Goal: Information Seeking & Learning: Understand process/instructions

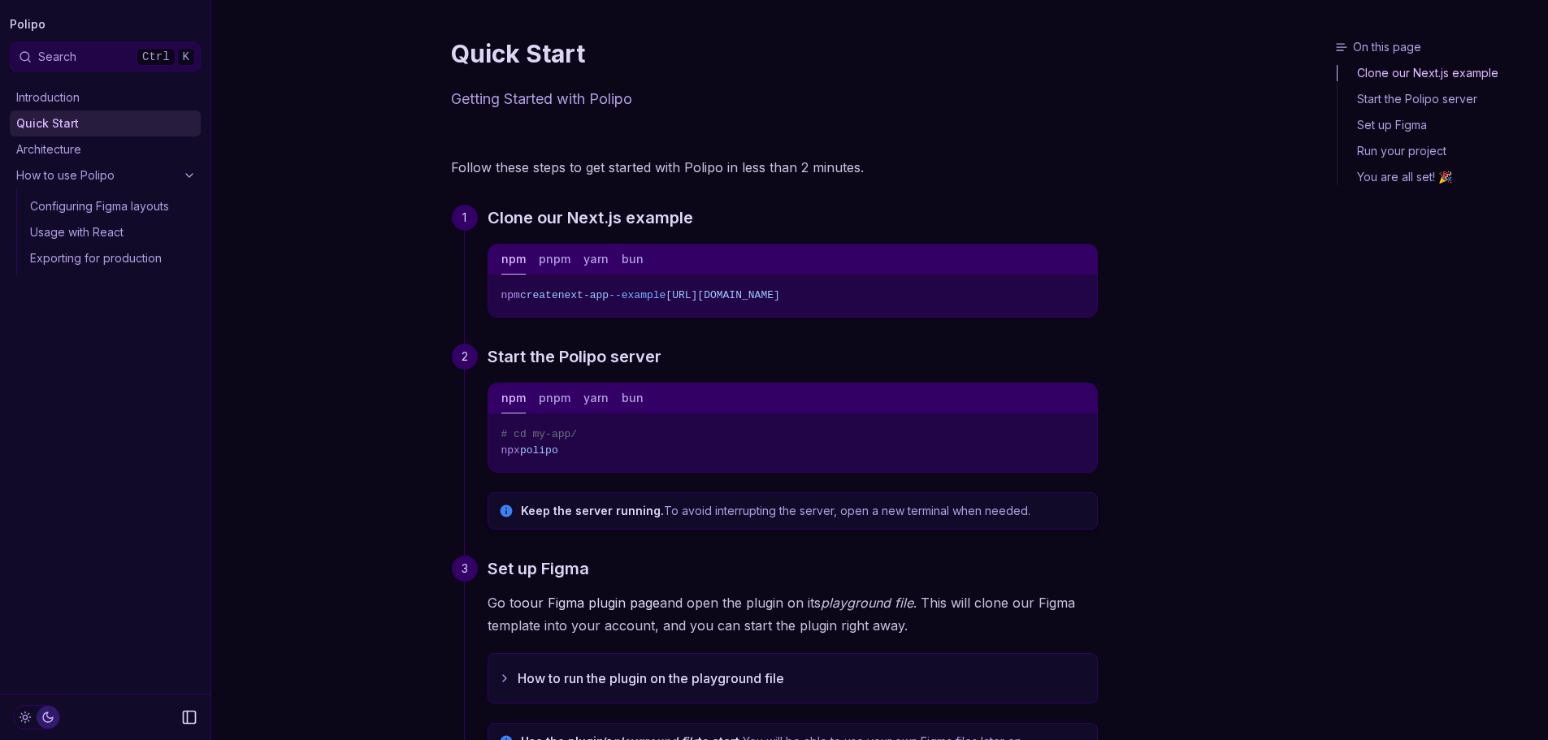
click at [1074, 431] on icon "Copy Text" at bounding box center [1078, 432] width 11 height 11
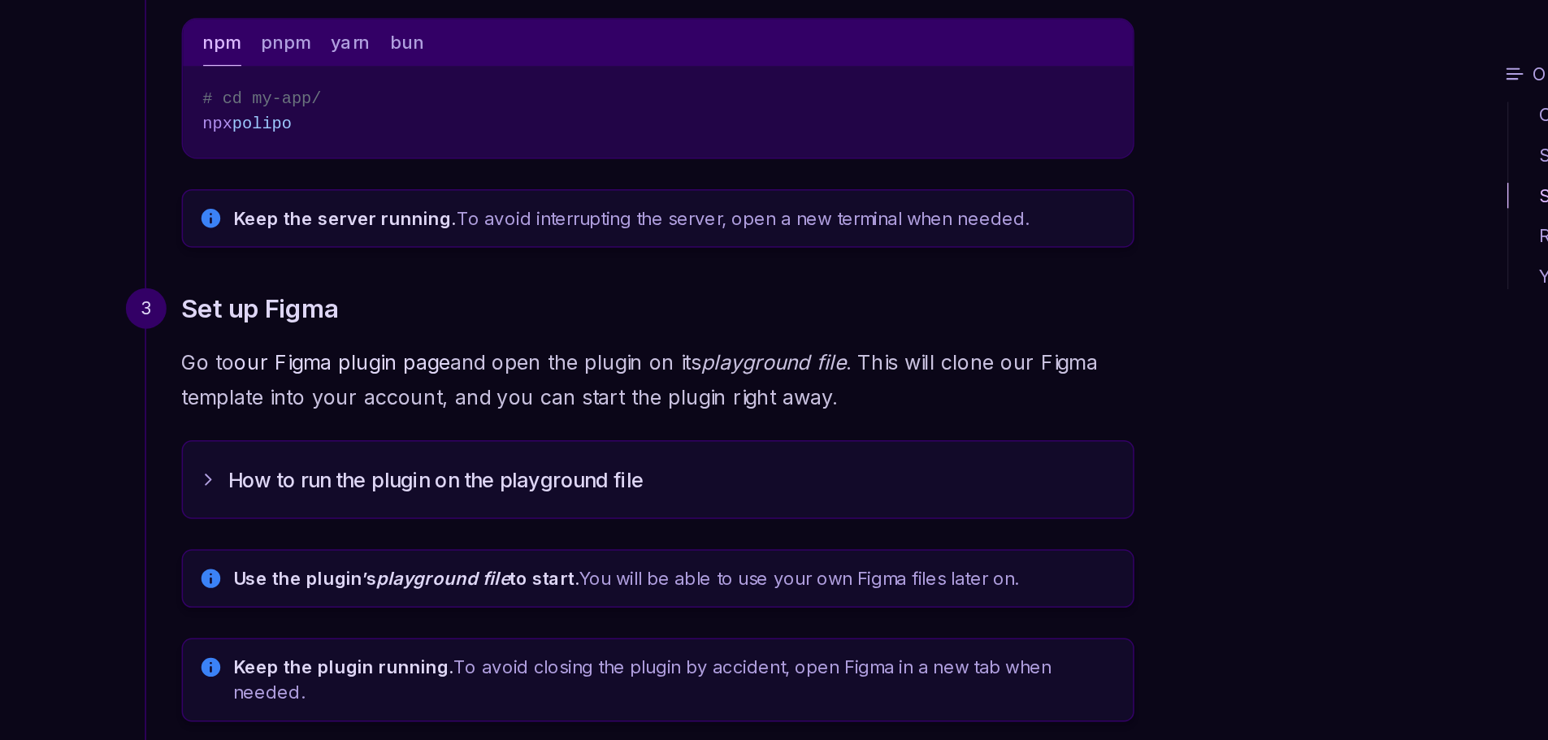
scroll to position [371, 0]
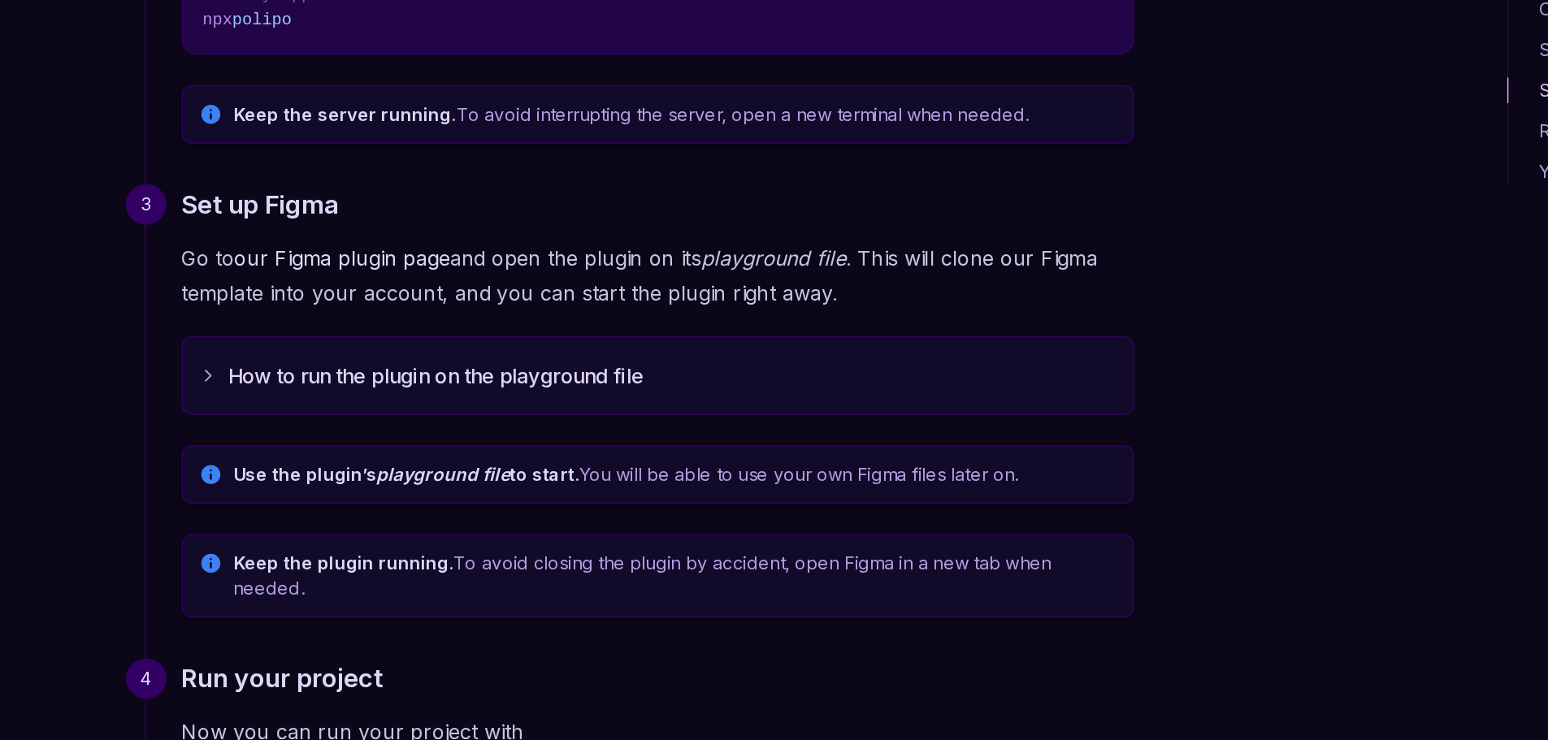
click at [749, 305] on button "How to run the plugin on the playground file" at bounding box center [792, 308] width 609 height 49
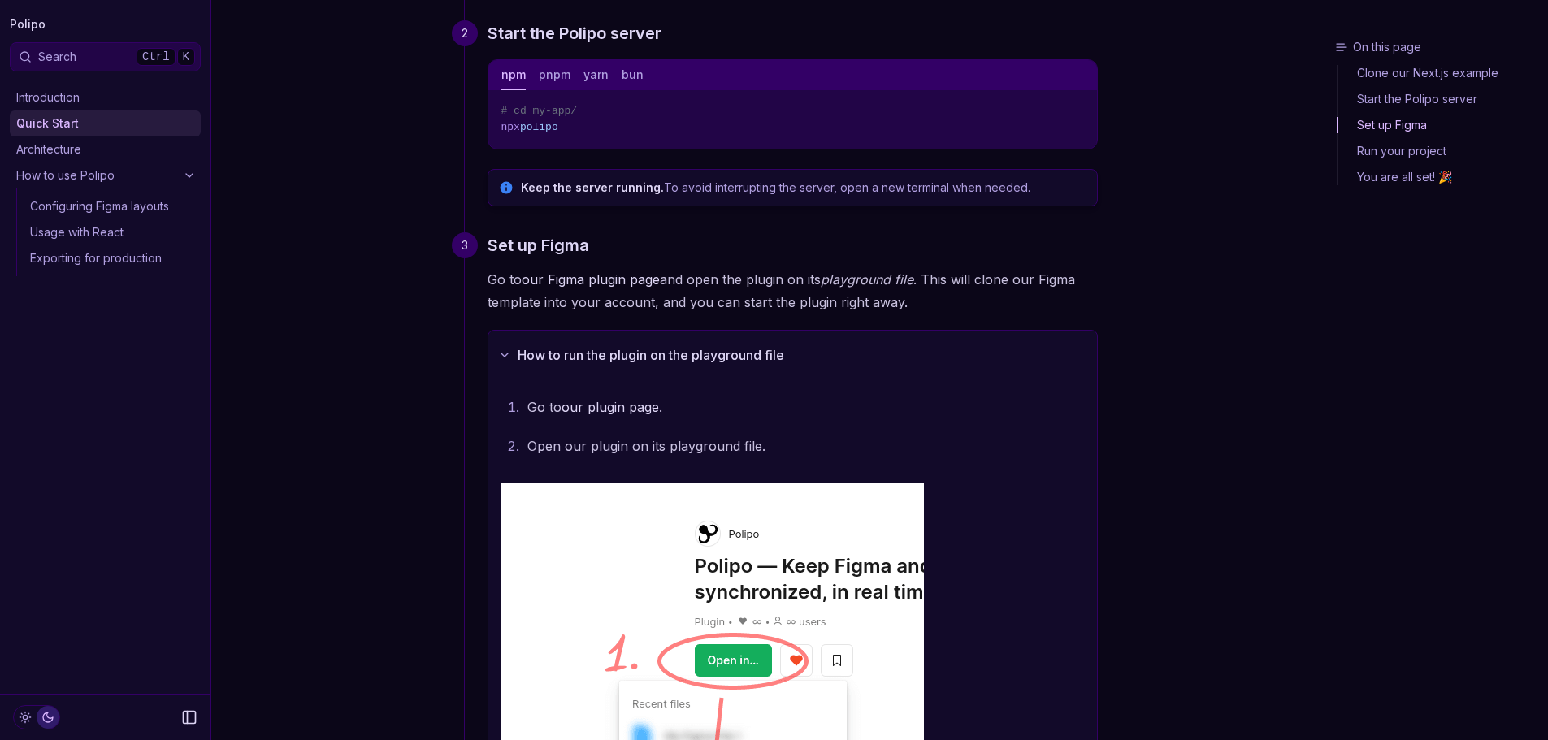
scroll to position [325, 0]
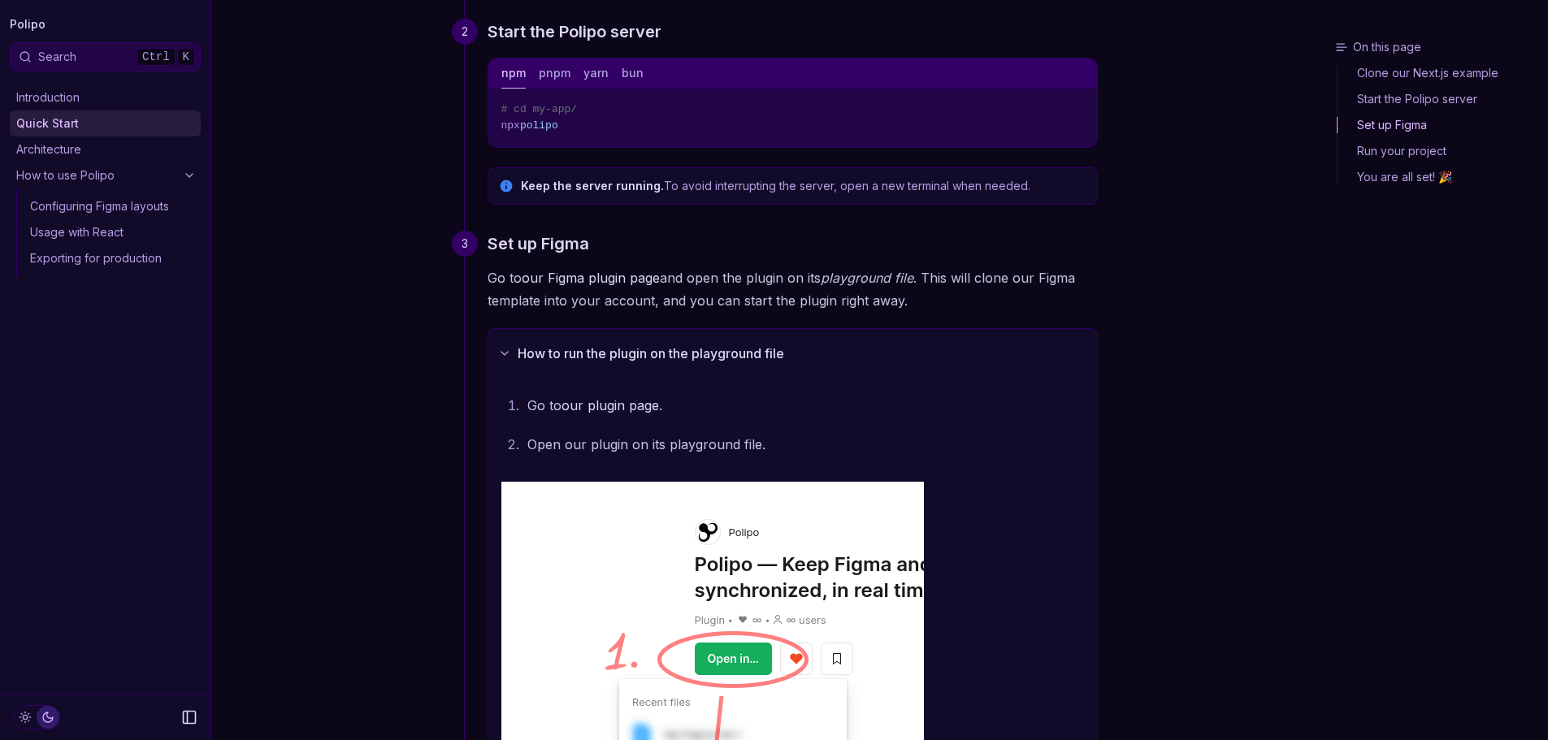
click at [603, 404] on link "our plugin page" at bounding box center [611, 405] width 98 height 16
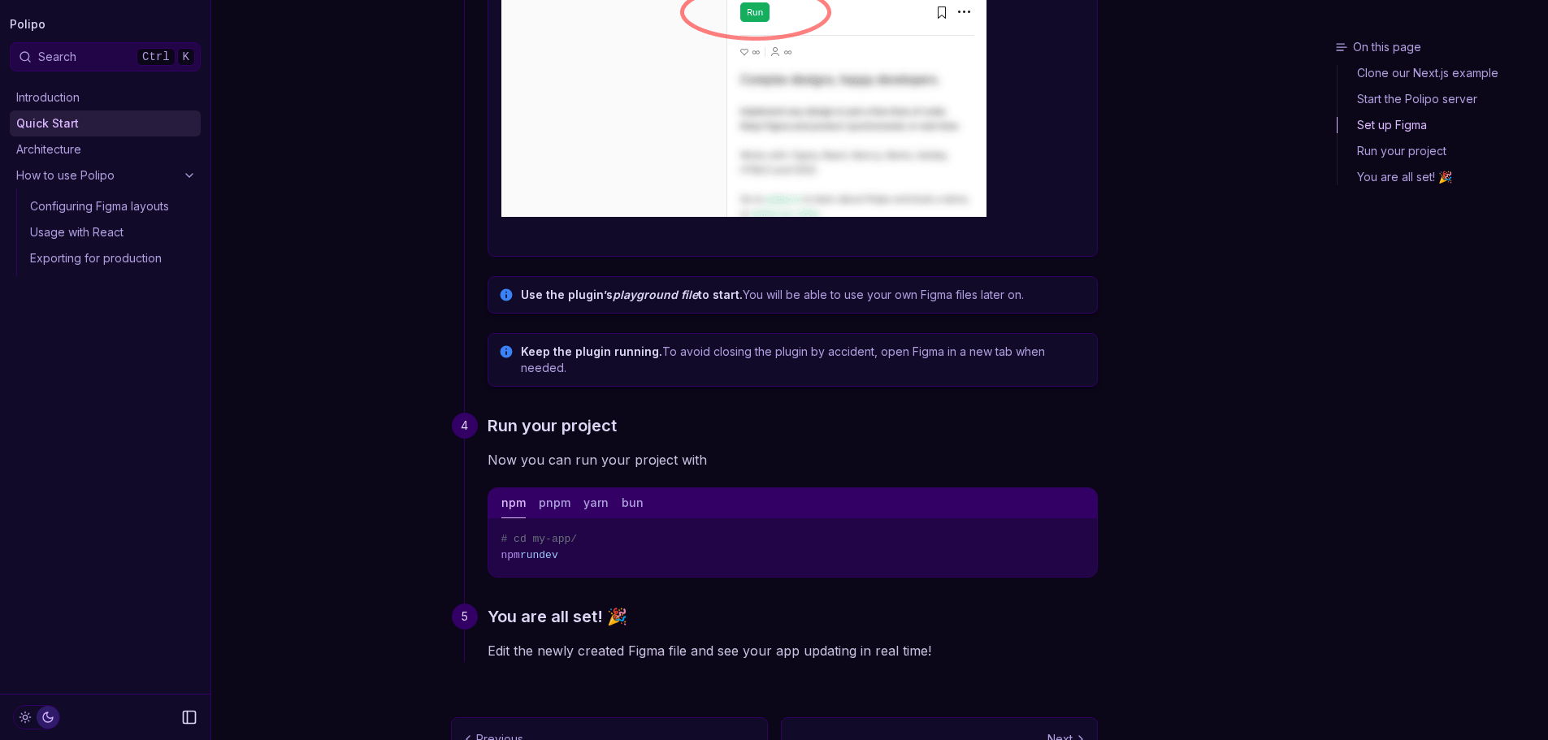
scroll to position [1764, 0]
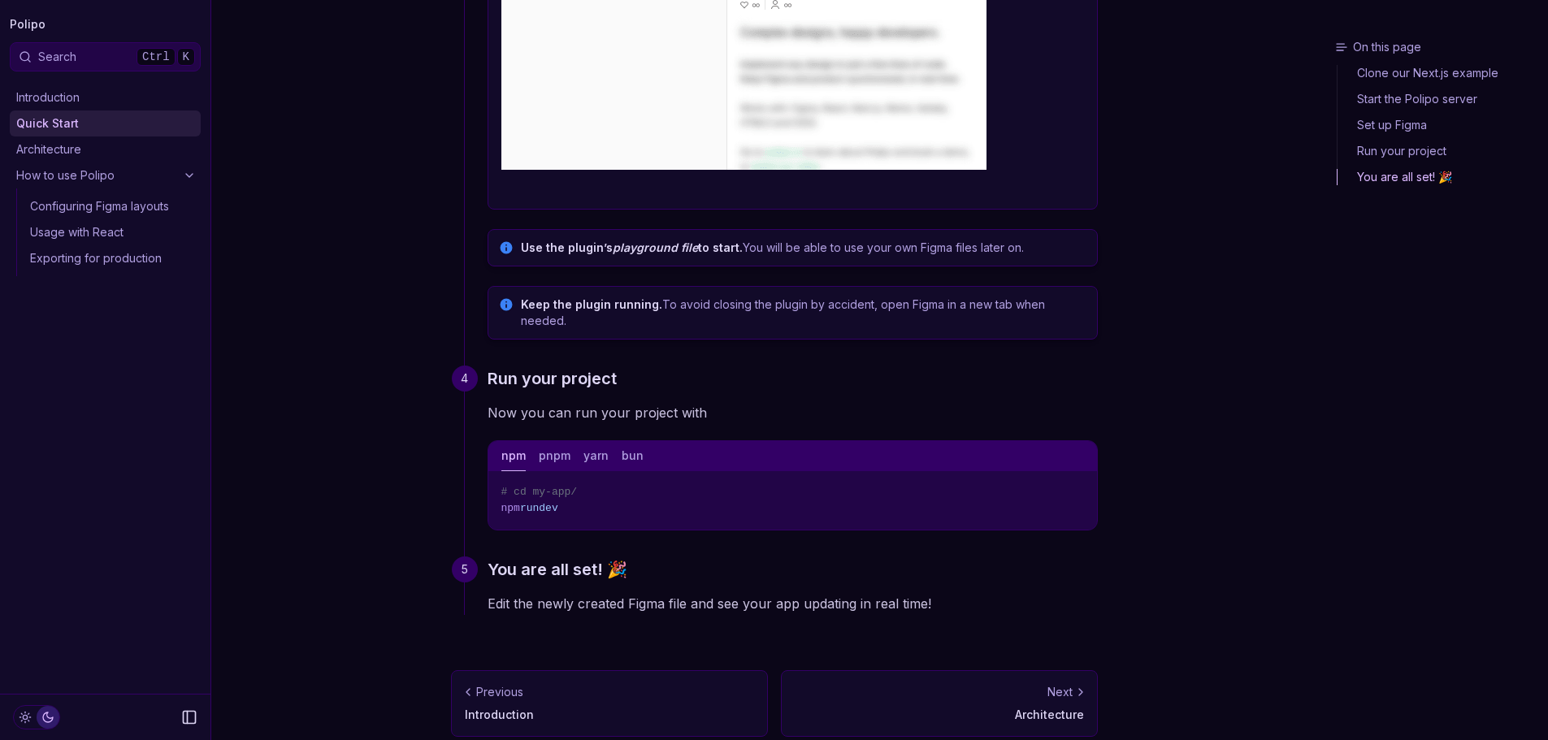
click at [1081, 482] on button "Copy Text" at bounding box center [1078, 490] width 24 height 24
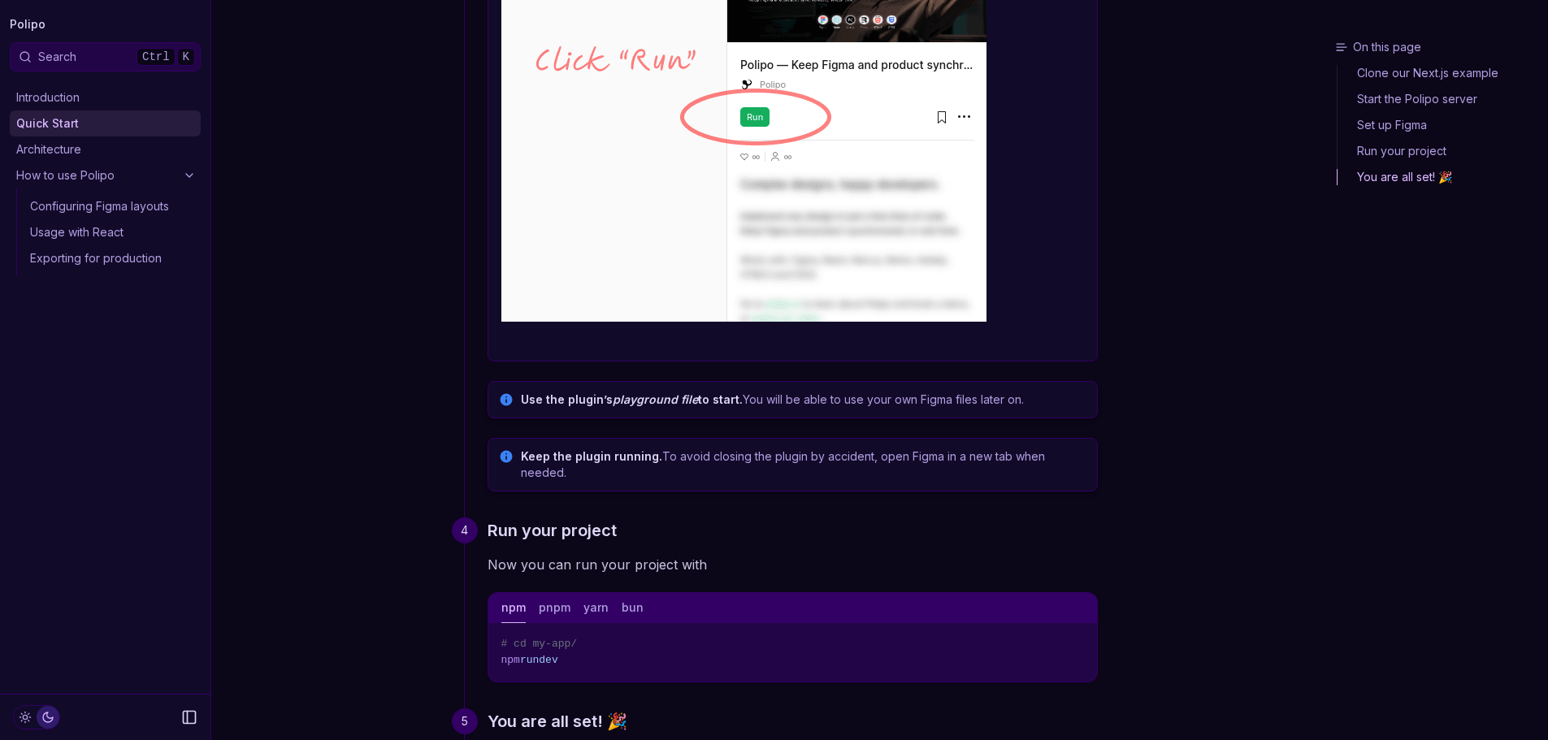
scroll to position [1613, 0]
click at [810, 398] on p "Use the plugin’s playground file to start. You will be able to use your own Fig…" at bounding box center [804, 399] width 566 height 16
click at [501, 395] on circle at bounding box center [506, 400] width 14 height 14
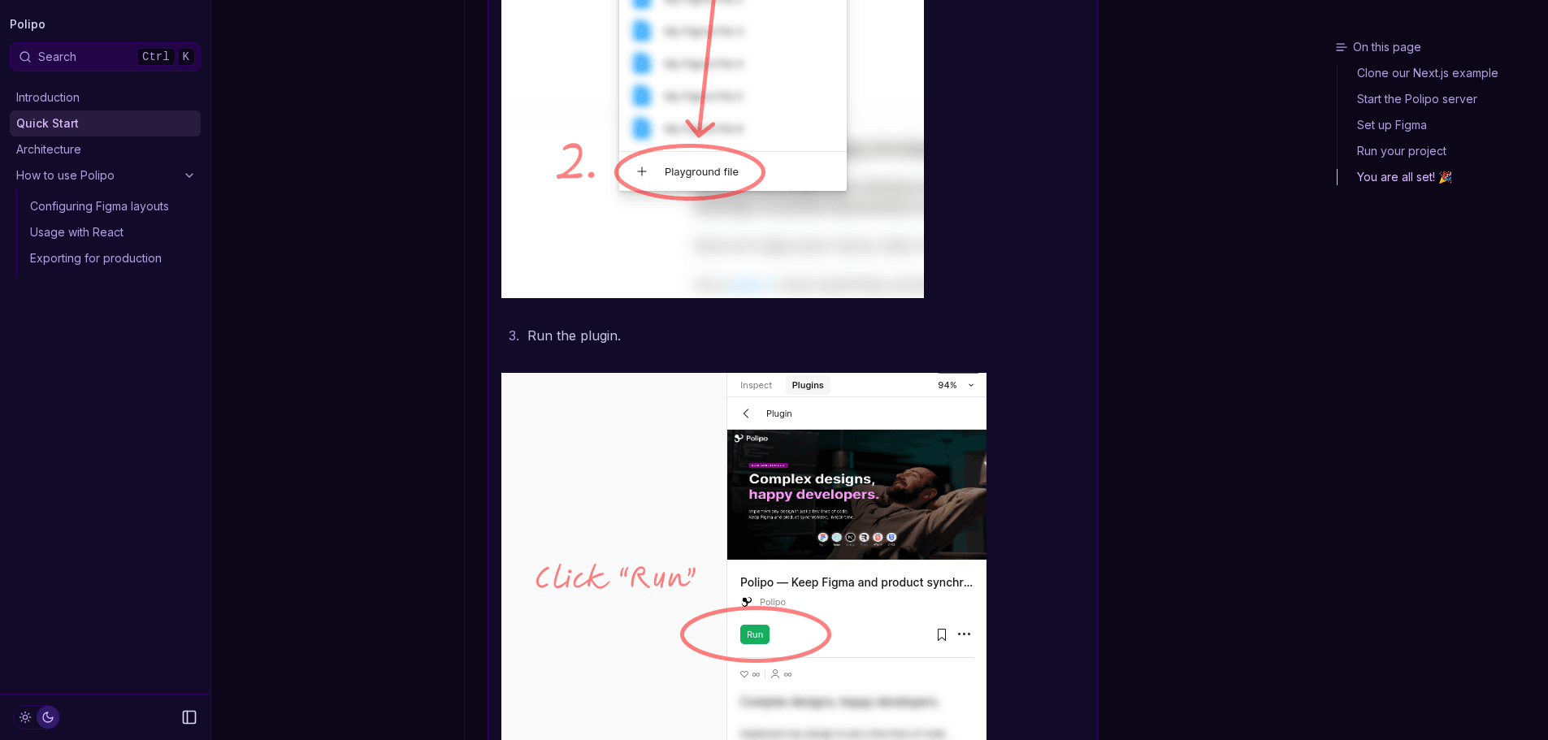
scroll to position [1093, 0]
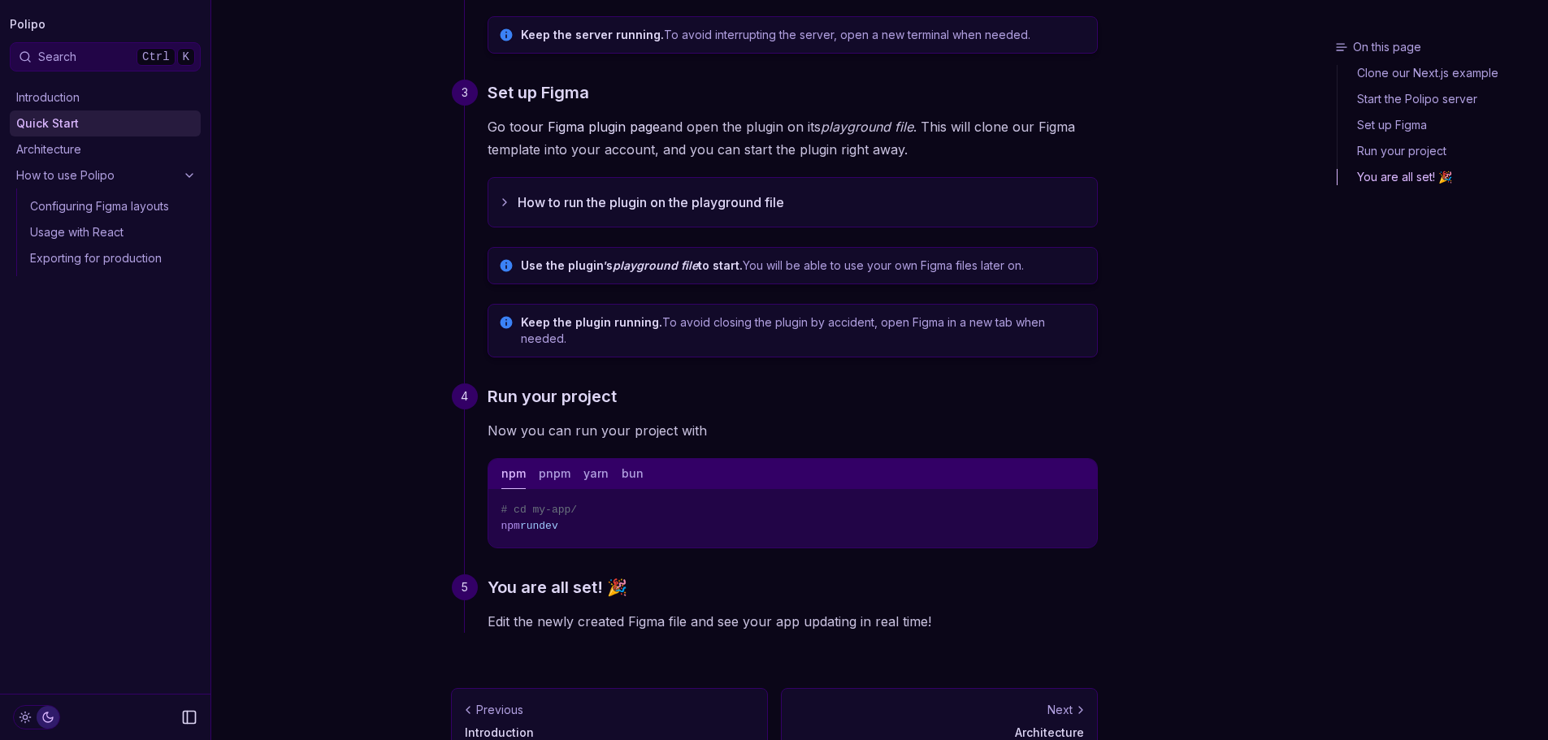
scroll to position [494, 0]
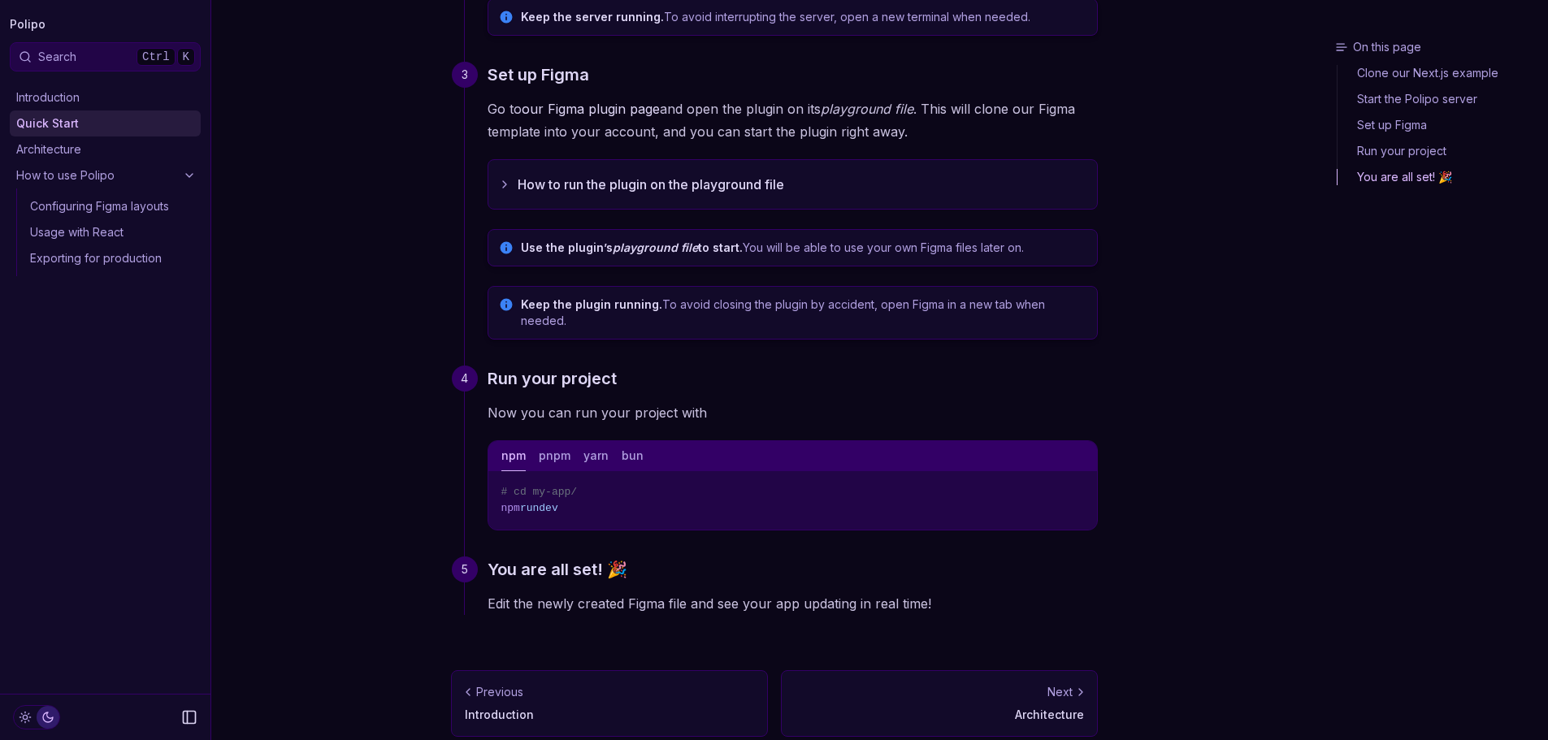
click at [1076, 488] on rect "Copy Text" at bounding box center [1079, 491] width 7 height 7
click at [1017, 684] on div "Next" at bounding box center [939, 692] width 289 height 16
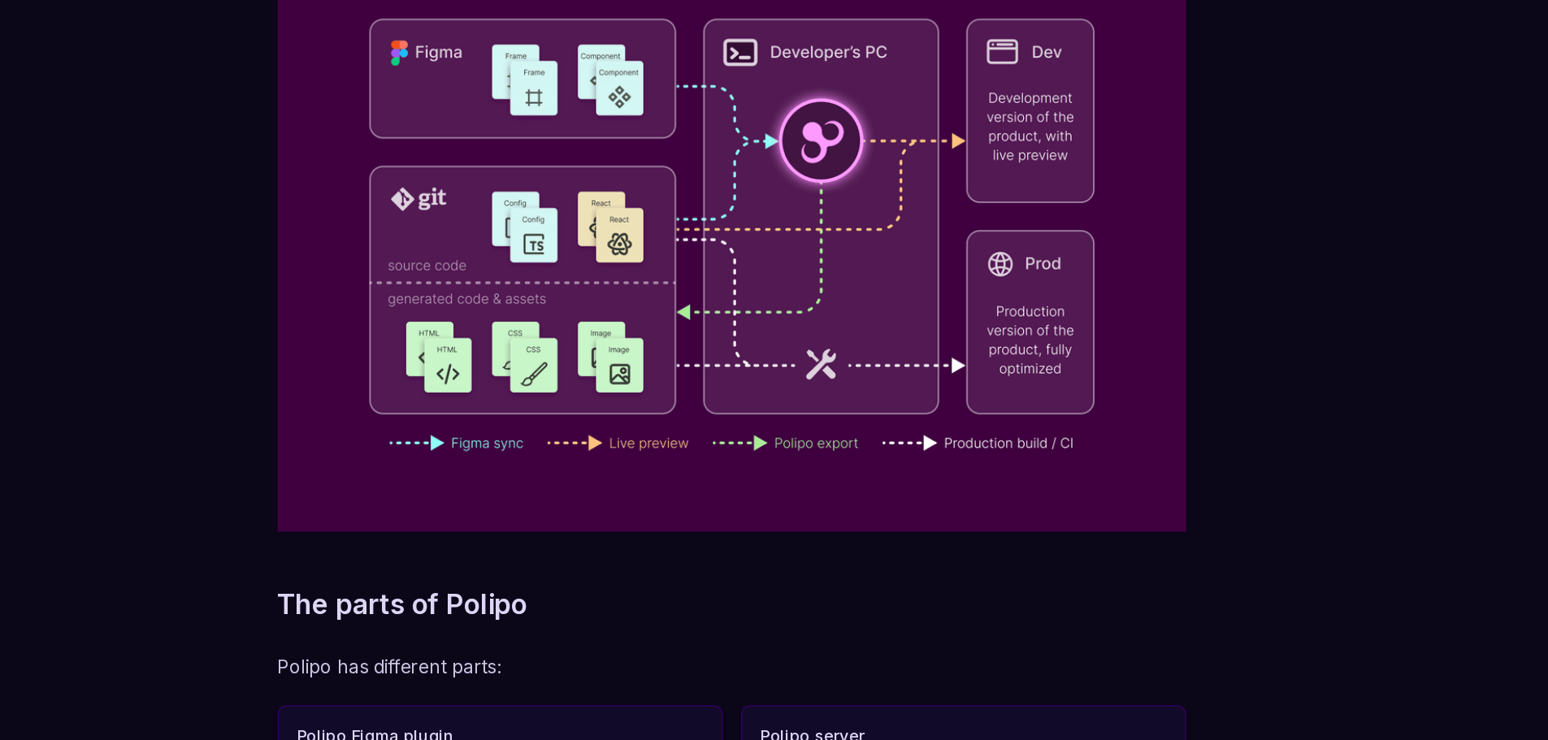
click at [1200, 383] on div "On this page The big picture Architecture How does it work The big picture The …" at bounding box center [774, 501] width 1126 height 1062
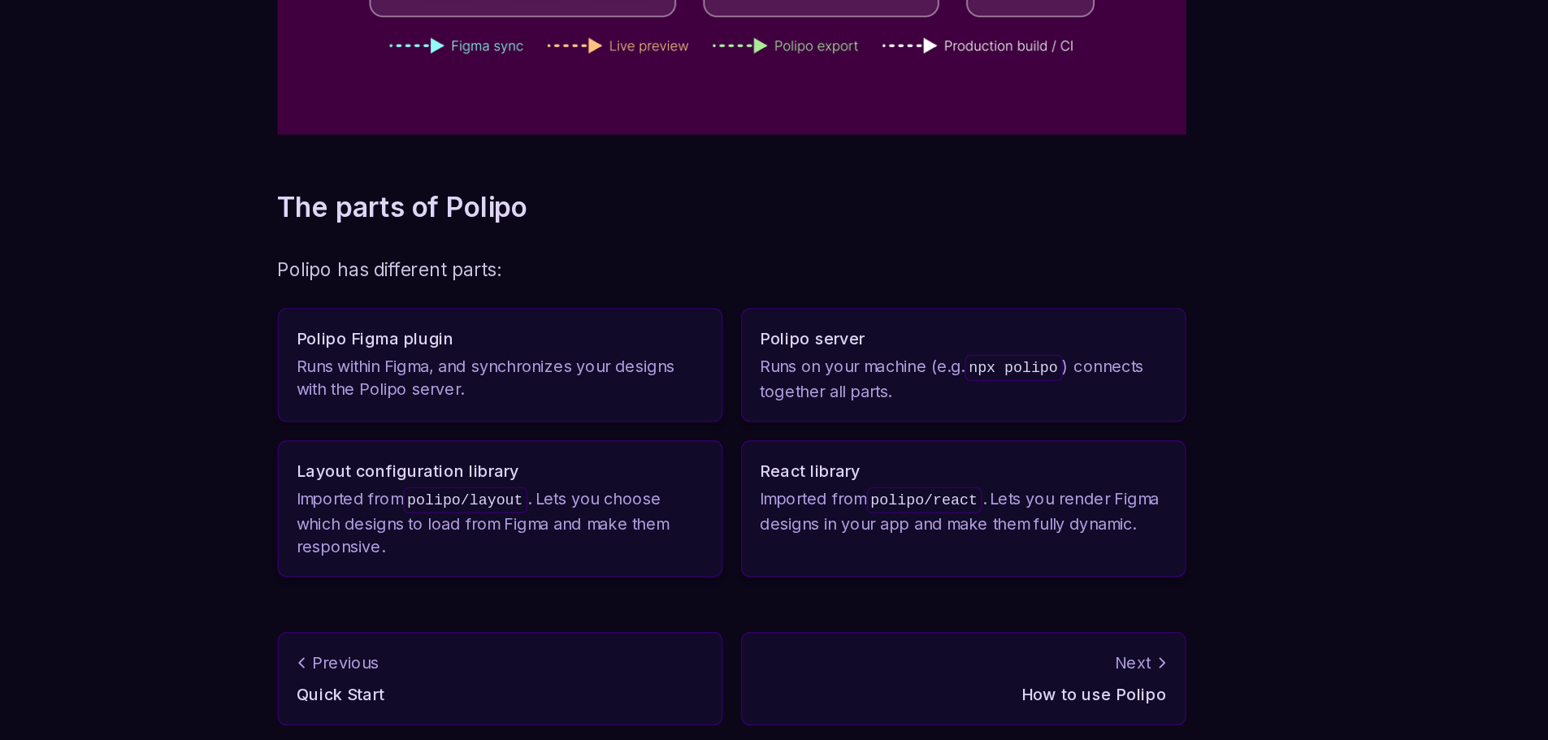
scroll to position [320, 0]
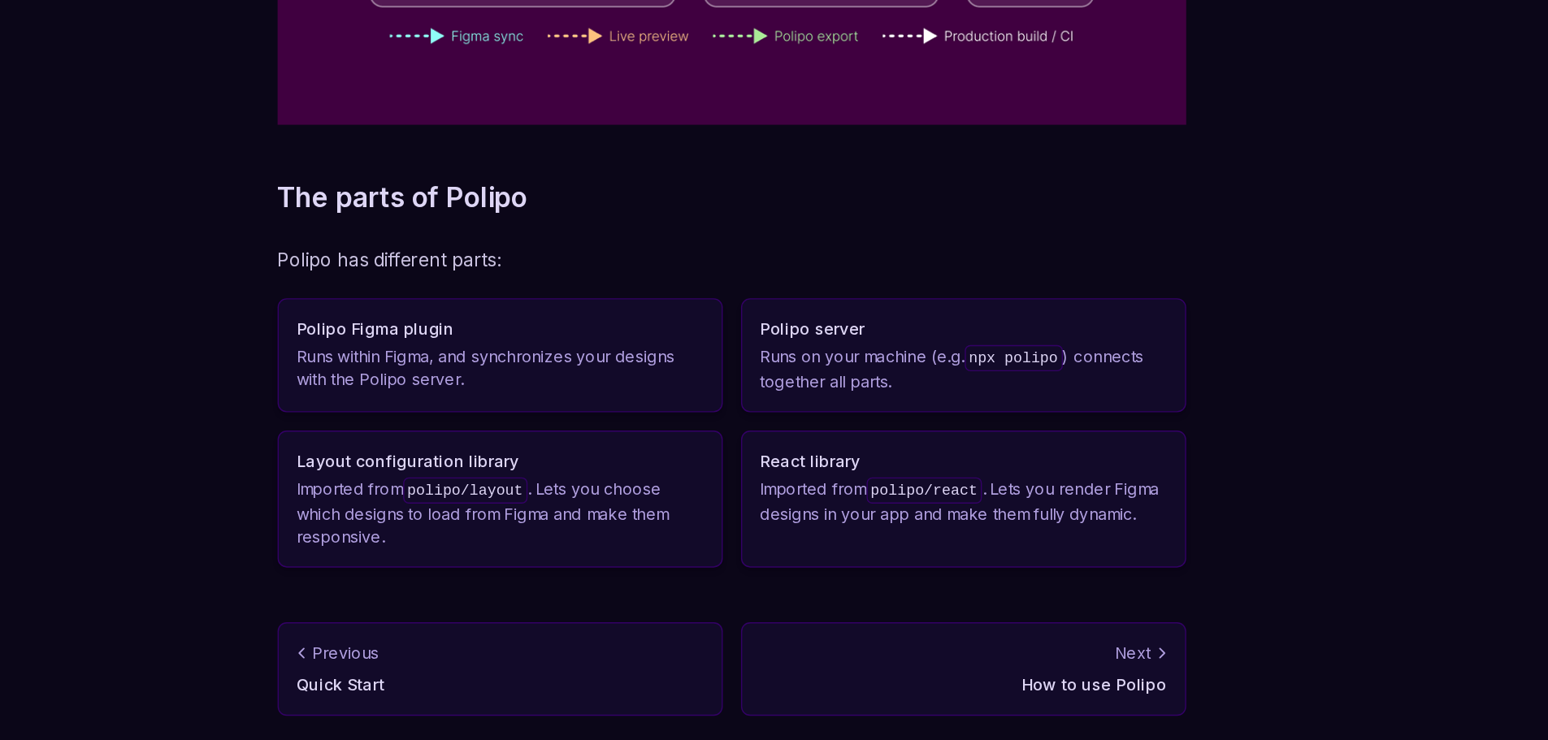
click at [914, 694] on p "How to use Polipo" at bounding box center [939, 700] width 289 height 16
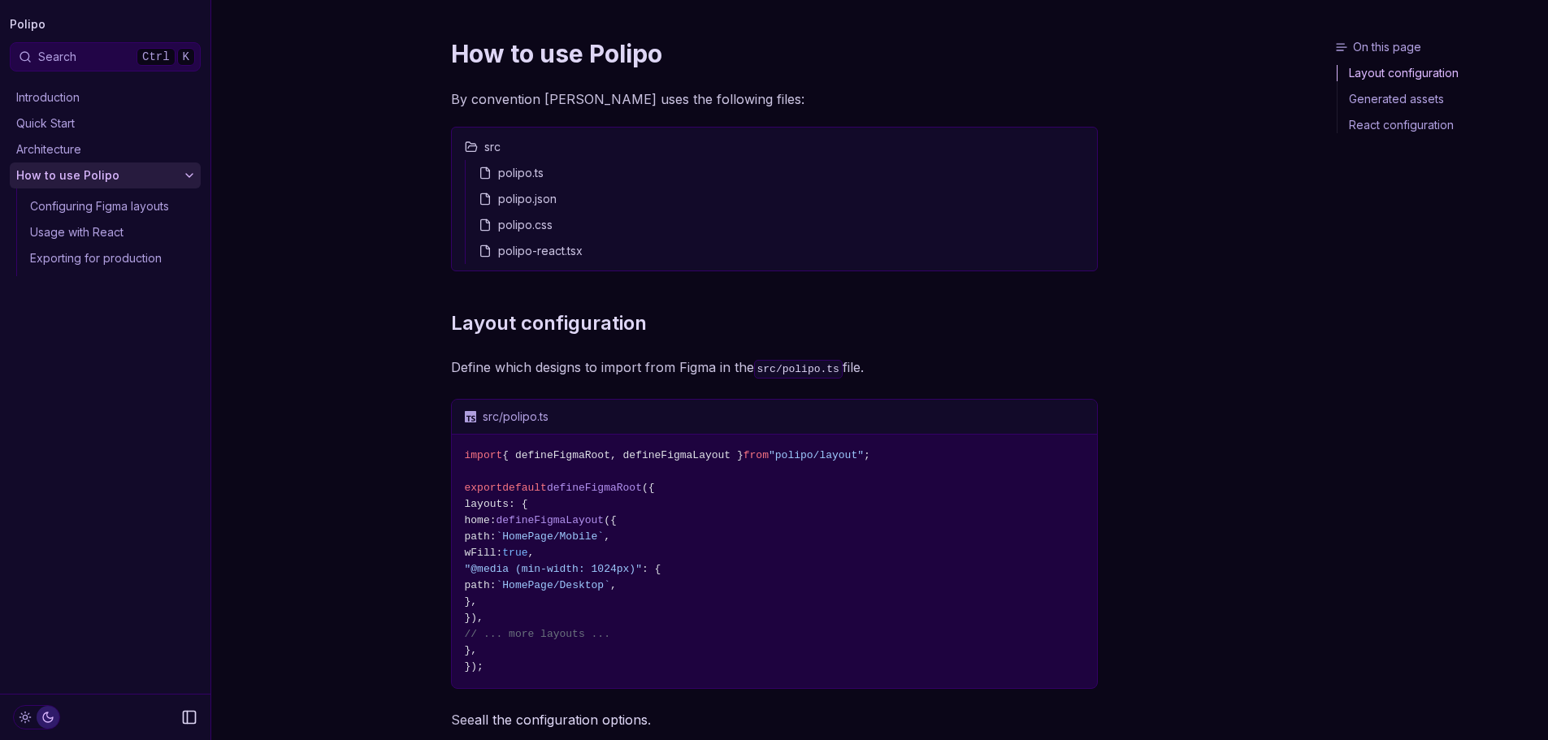
click at [76, 130] on link "Quick Start" at bounding box center [105, 124] width 191 height 26
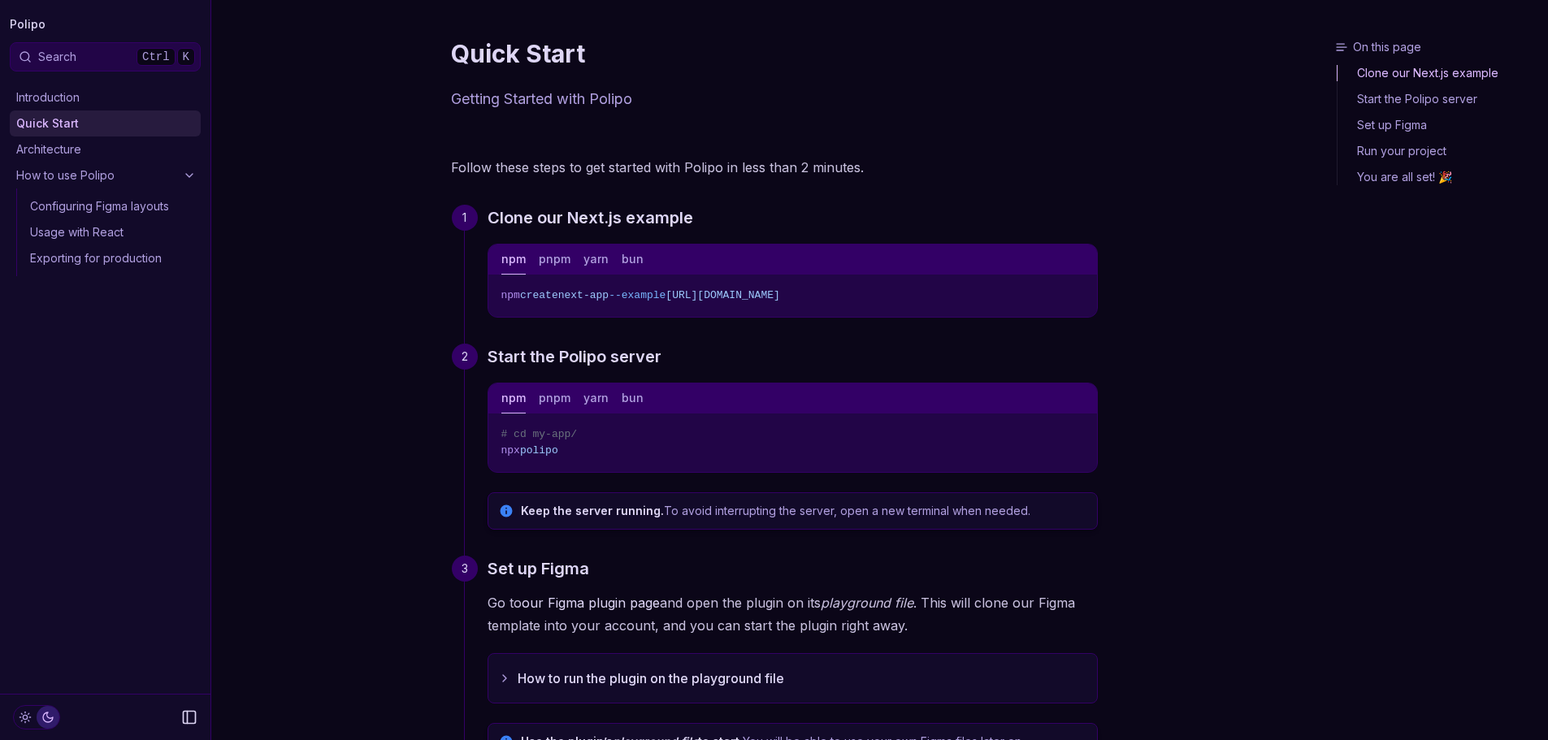
scroll to position [494, 0]
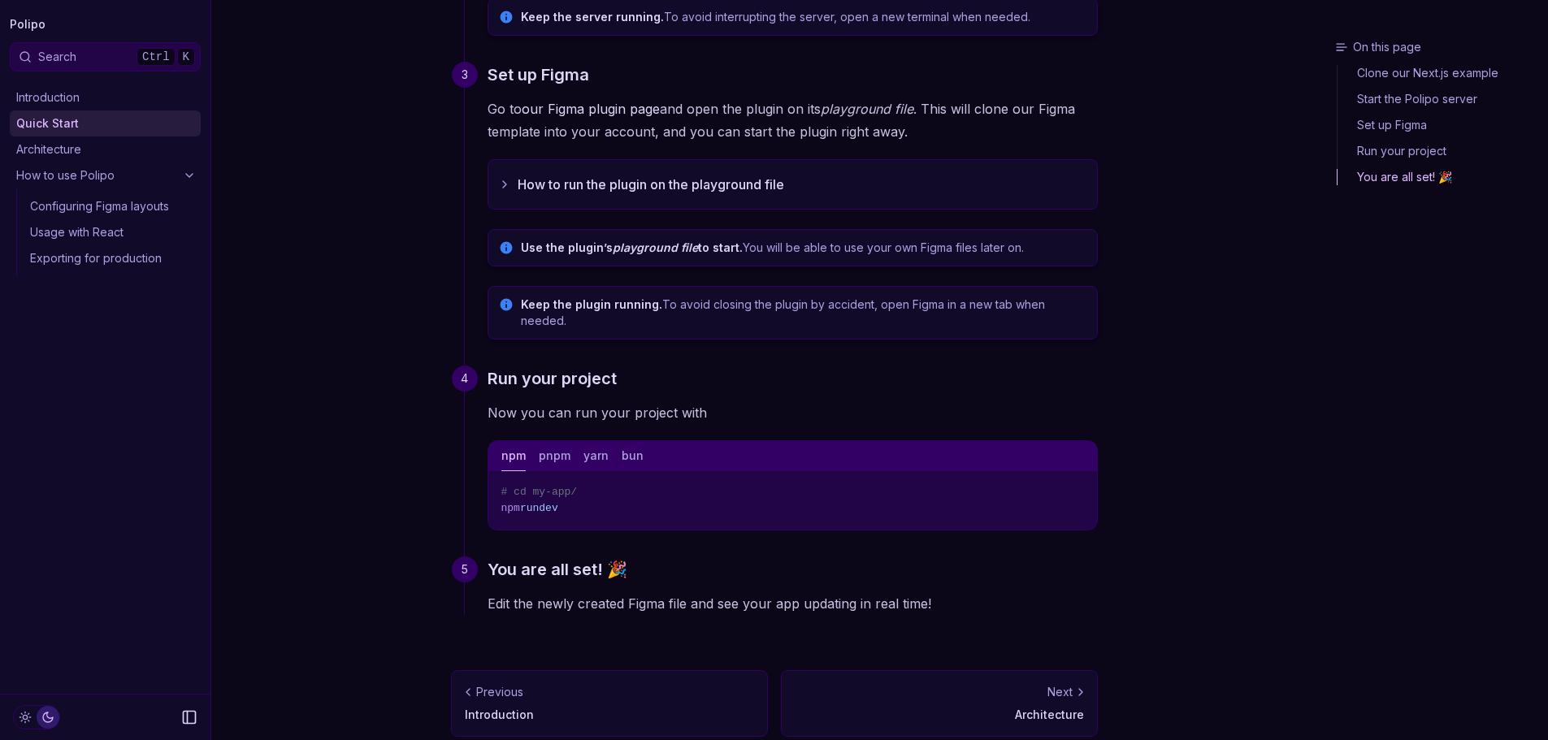
click at [1075, 484] on icon "Copy Text" at bounding box center [1078, 489] width 11 height 11
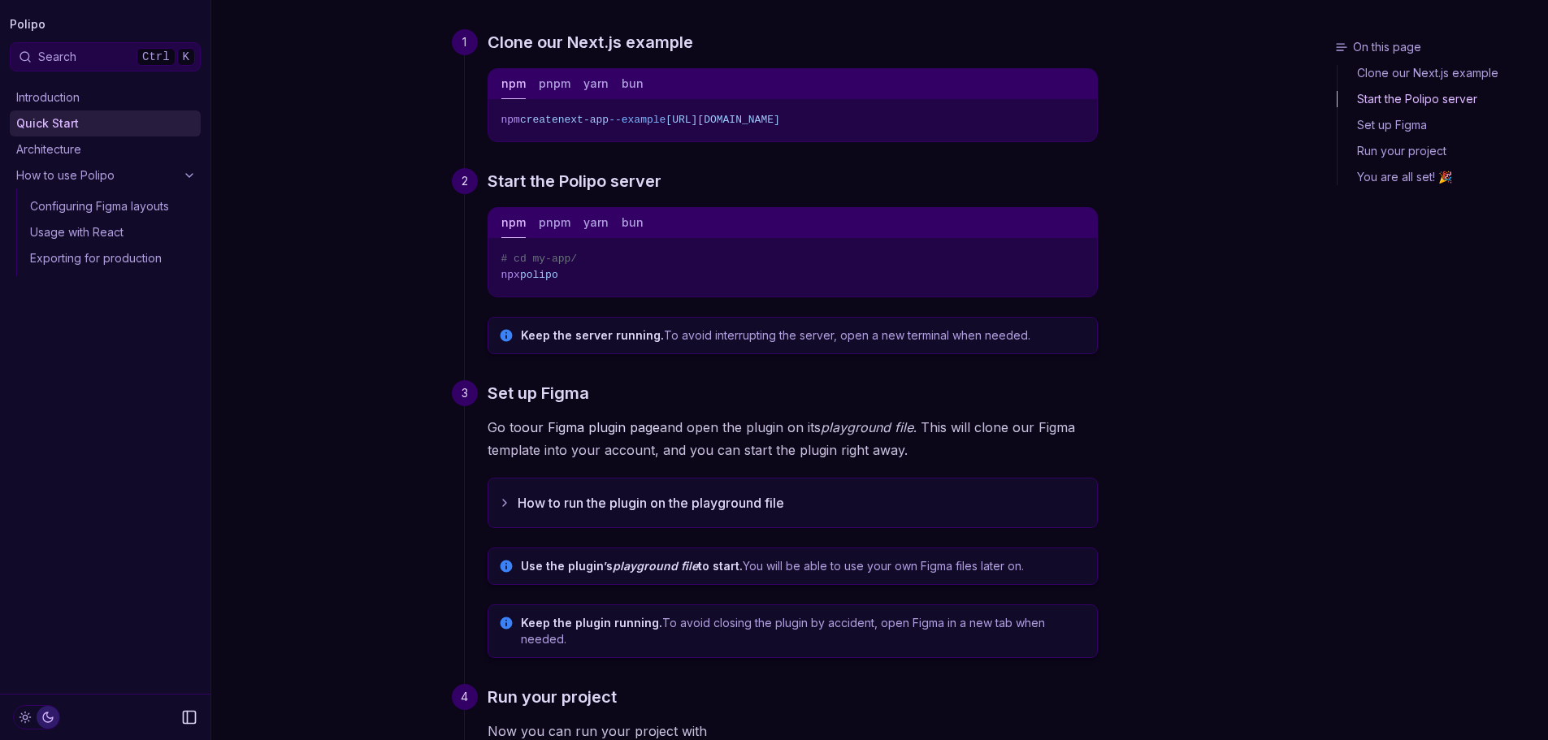
scroll to position [170, 0]
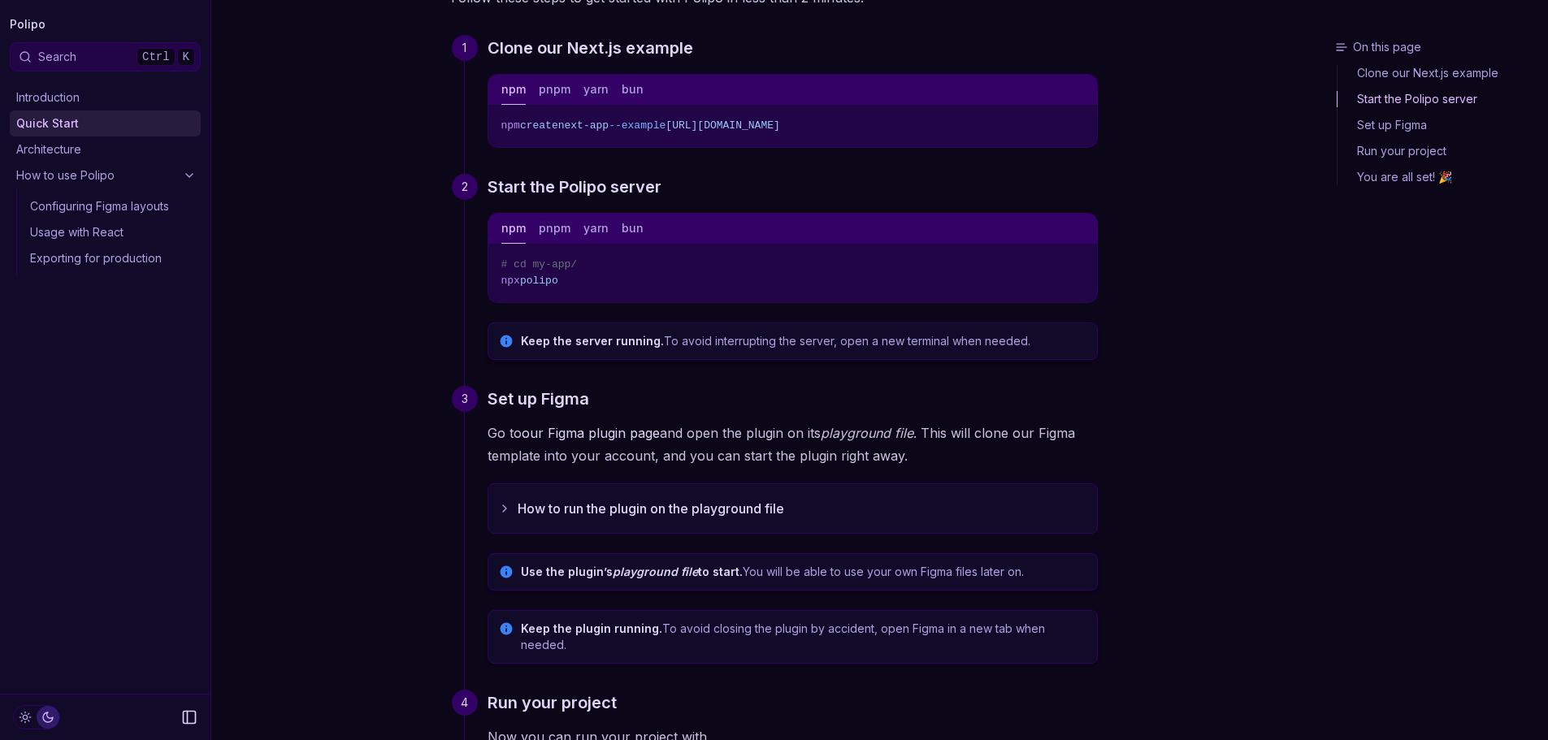
click at [1081, 255] on button "Copy Text" at bounding box center [1078, 262] width 24 height 24
click at [725, 506] on button "How to run the plugin on the playground file" at bounding box center [792, 508] width 609 height 49
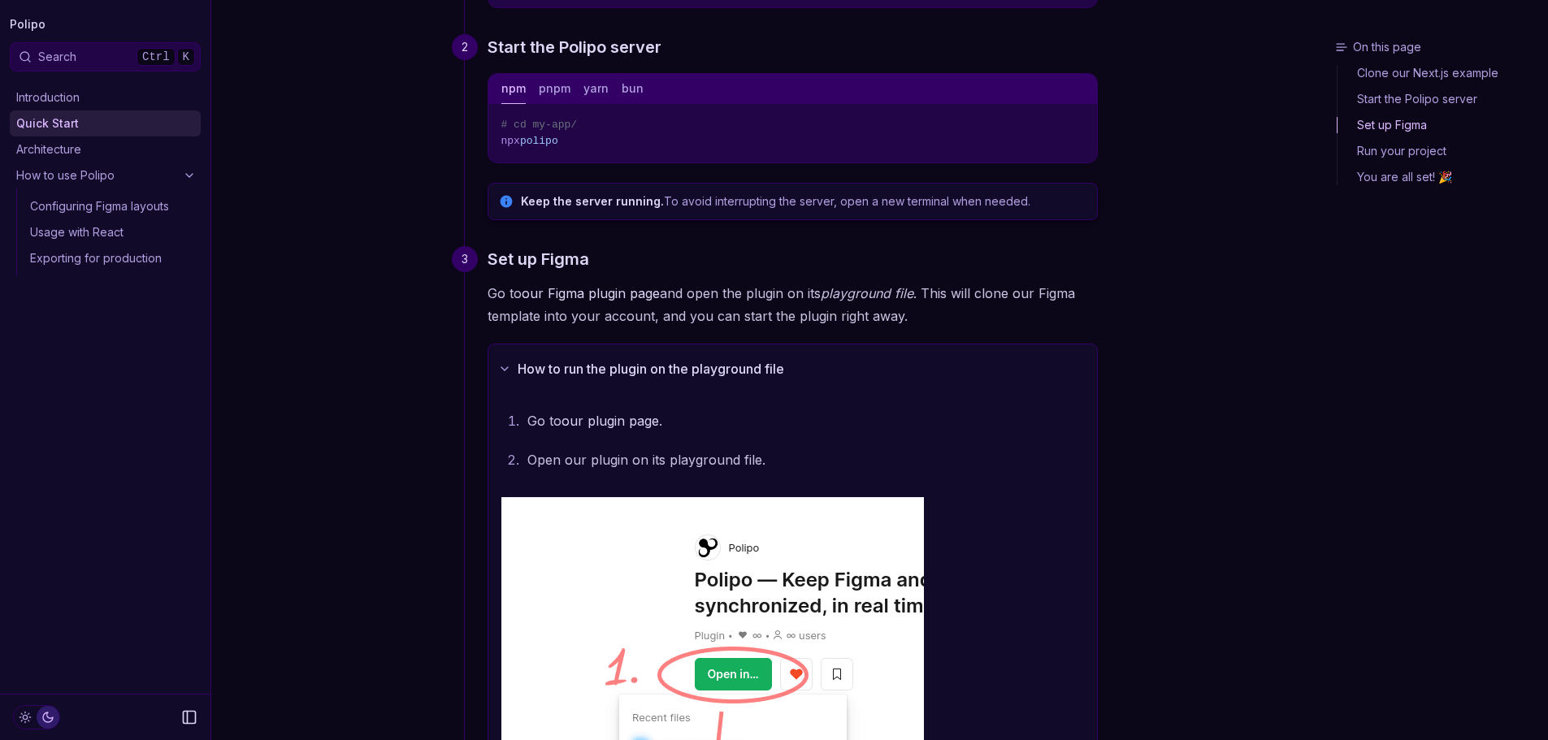
scroll to position [302, 0]
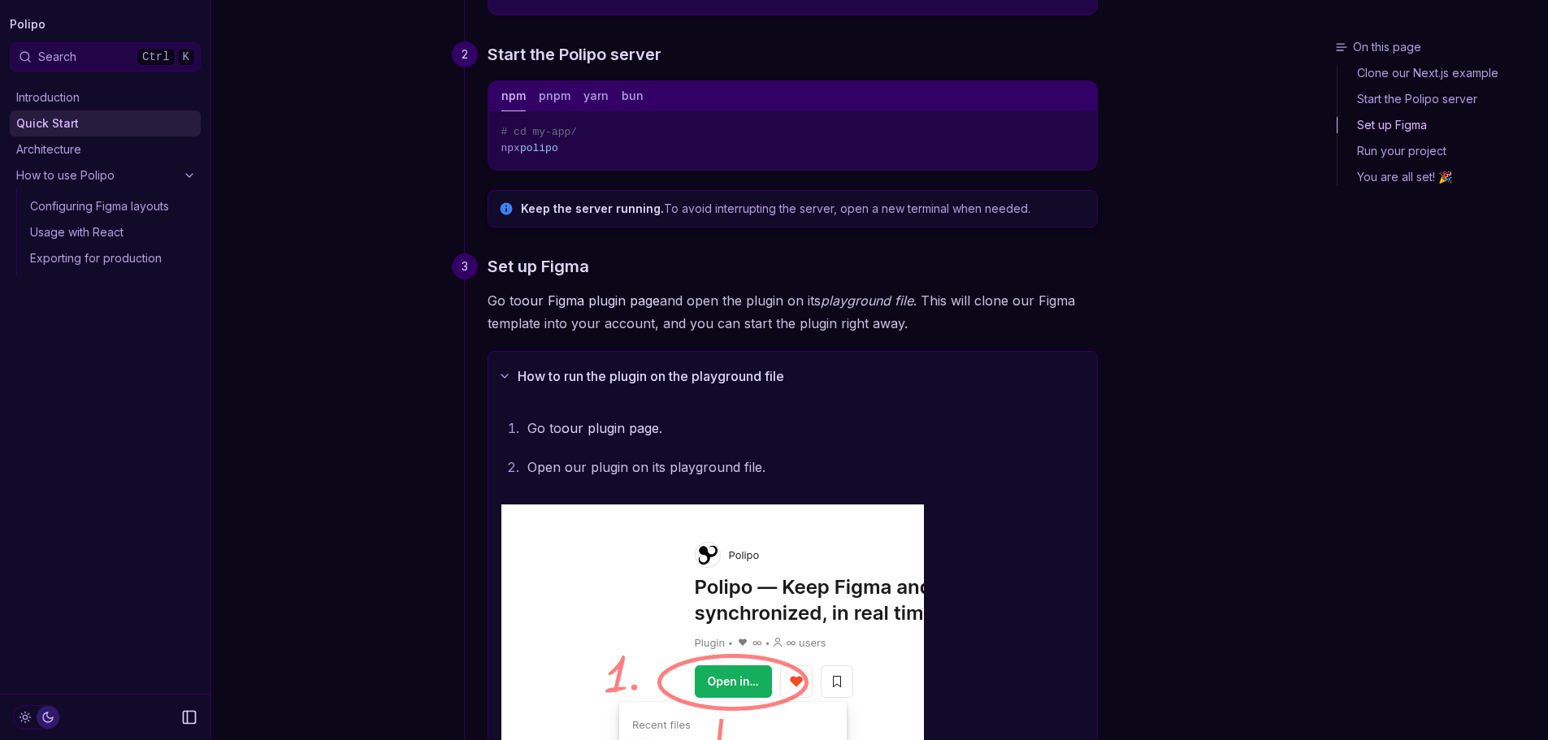
click at [632, 430] on link "our plugin page" at bounding box center [611, 428] width 98 height 16
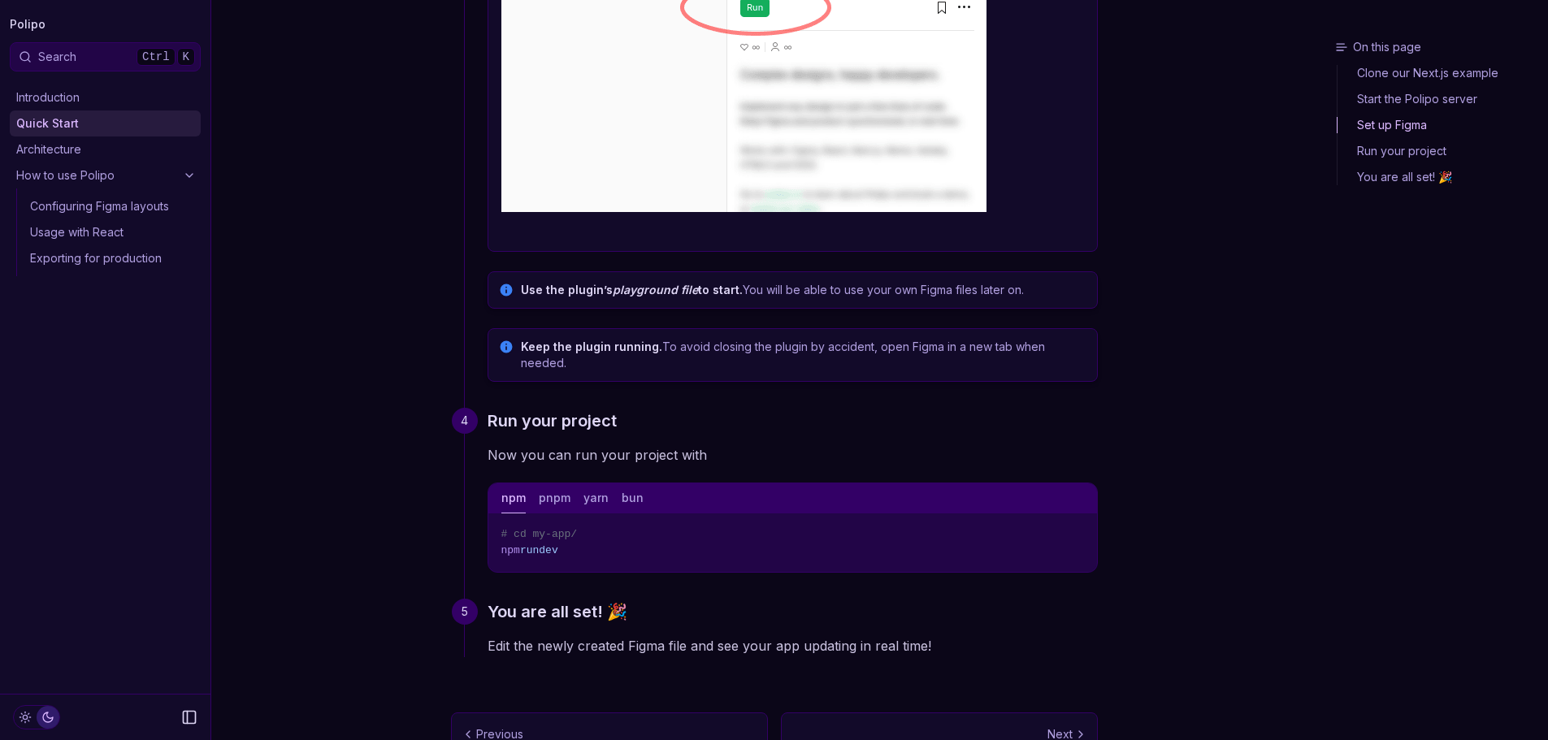
scroll to position [1724, 0]
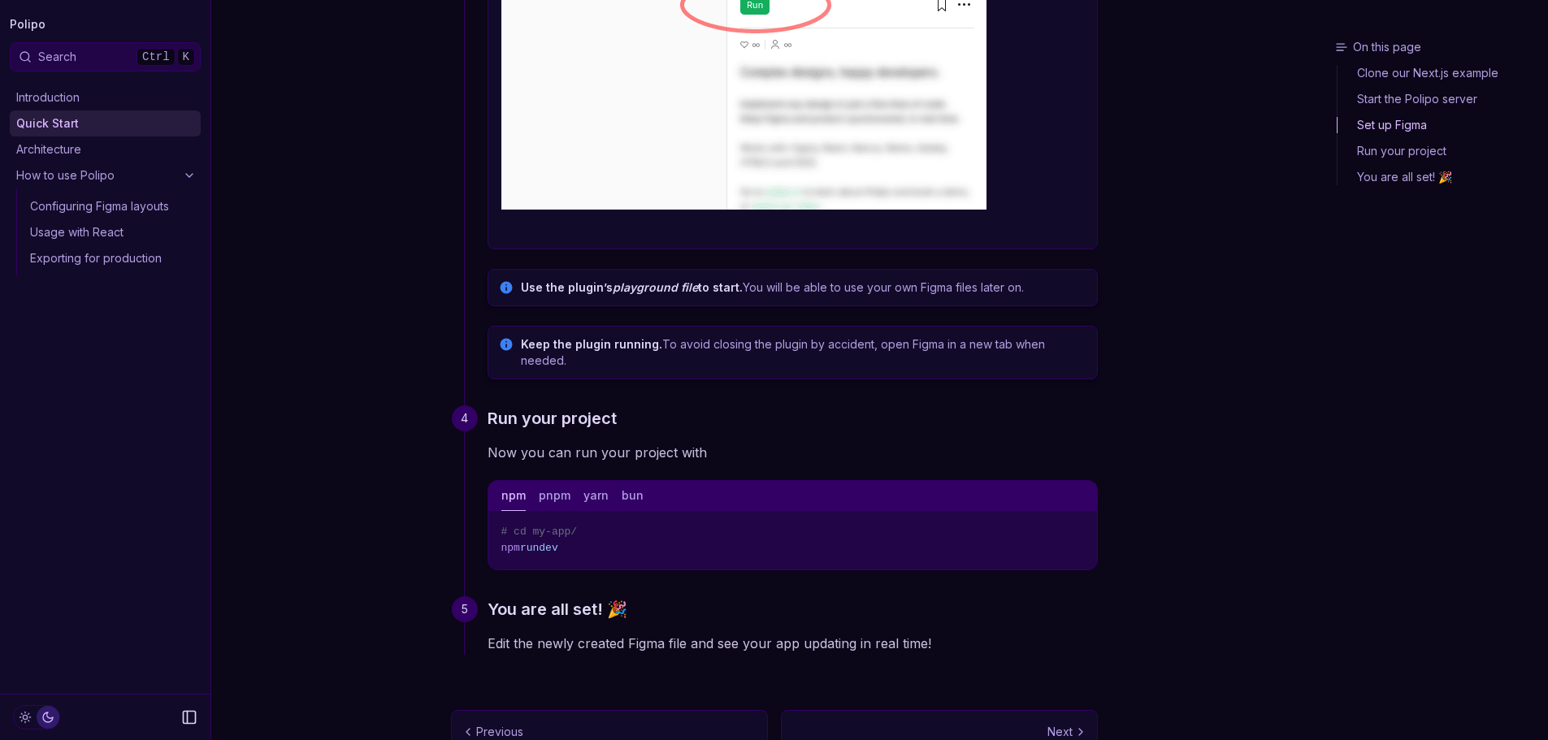
click at [1073, 524] on icon "Copy Text" at bounding box center [1078, 529] width 11 height 11
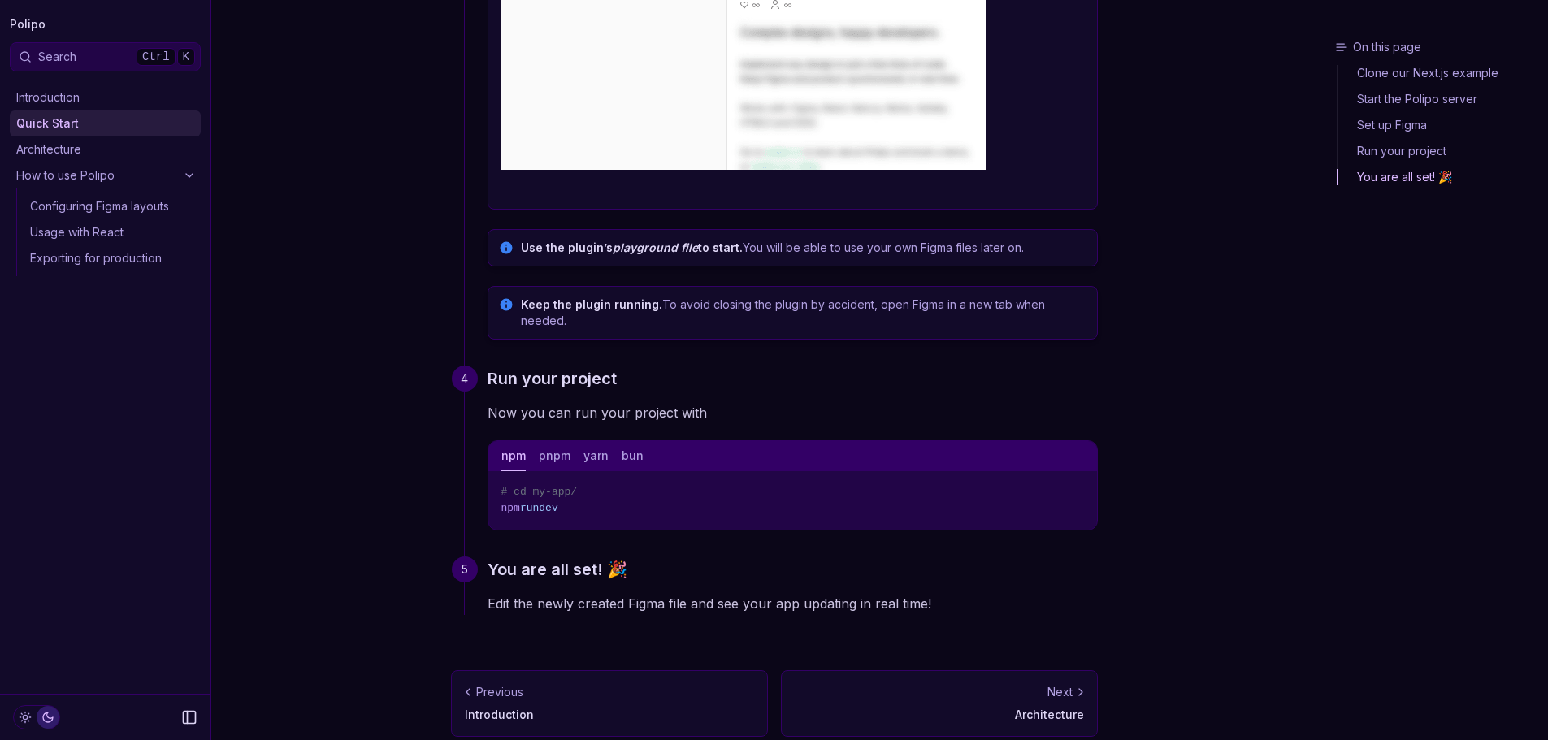
click at [1009, 707] on p "Architecture" at bounding box center [939, 715] width 289 height 16
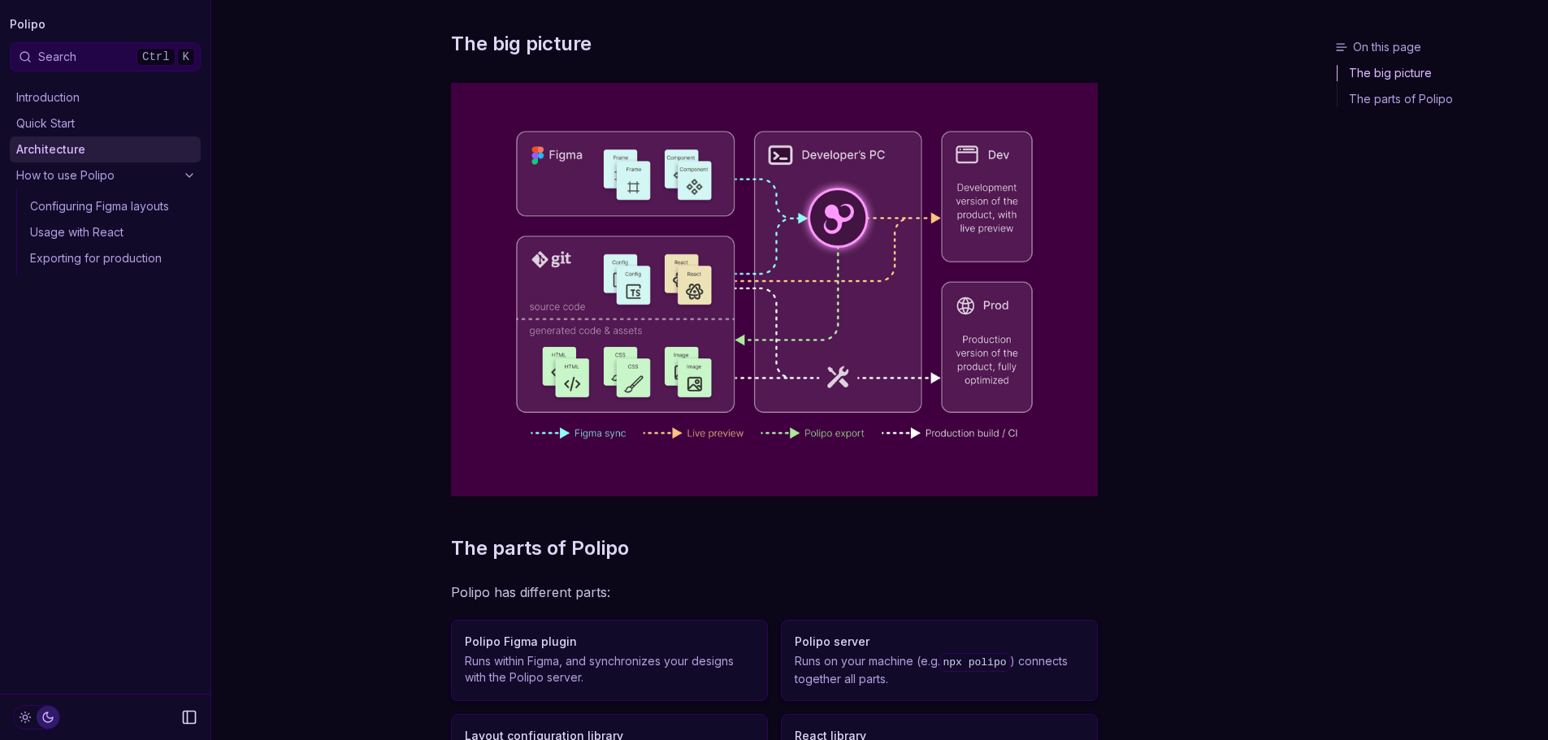
scroll to position [320, 0]
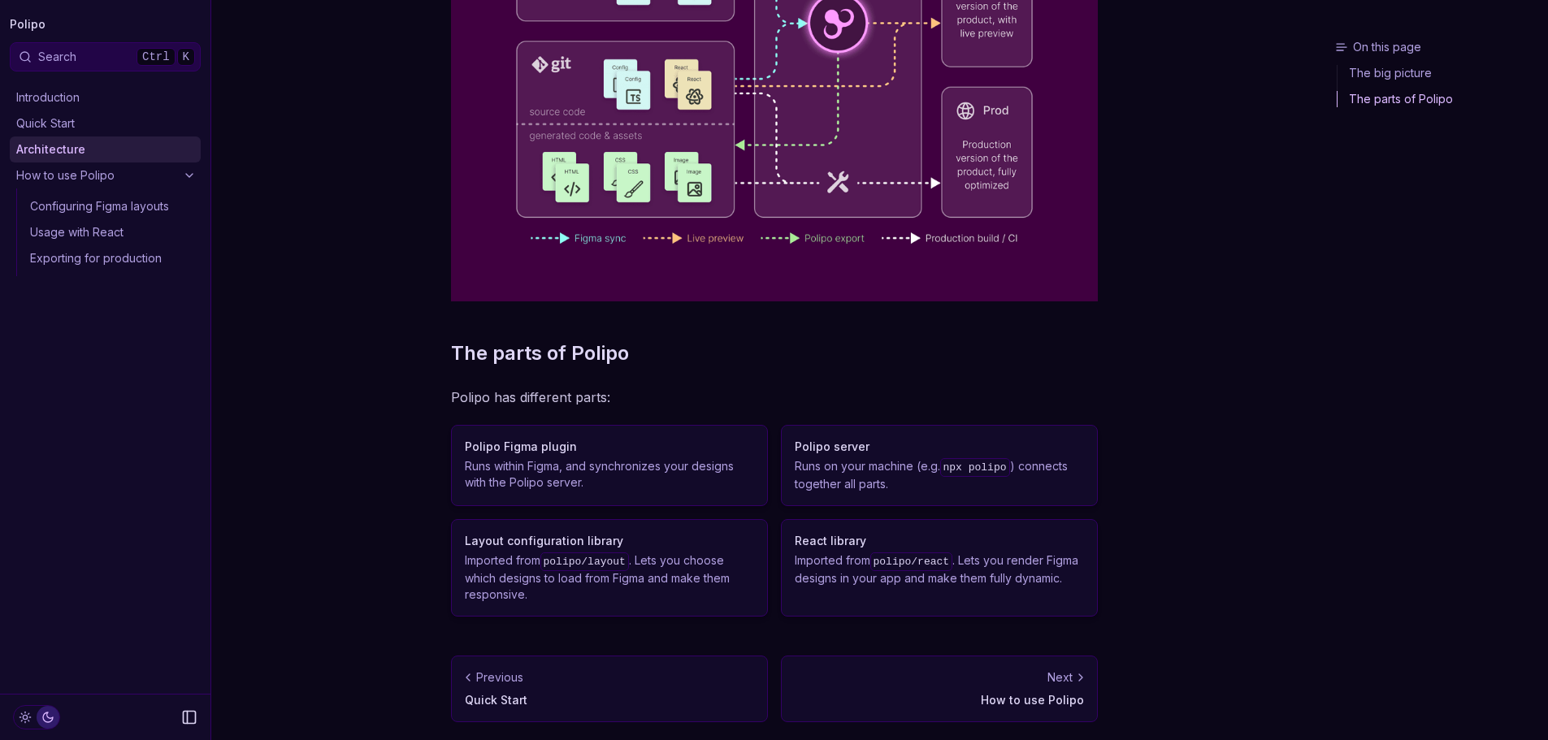
click at [1071, 675] on p "Next" at bounding box center [1060, 678] width 25 height 16
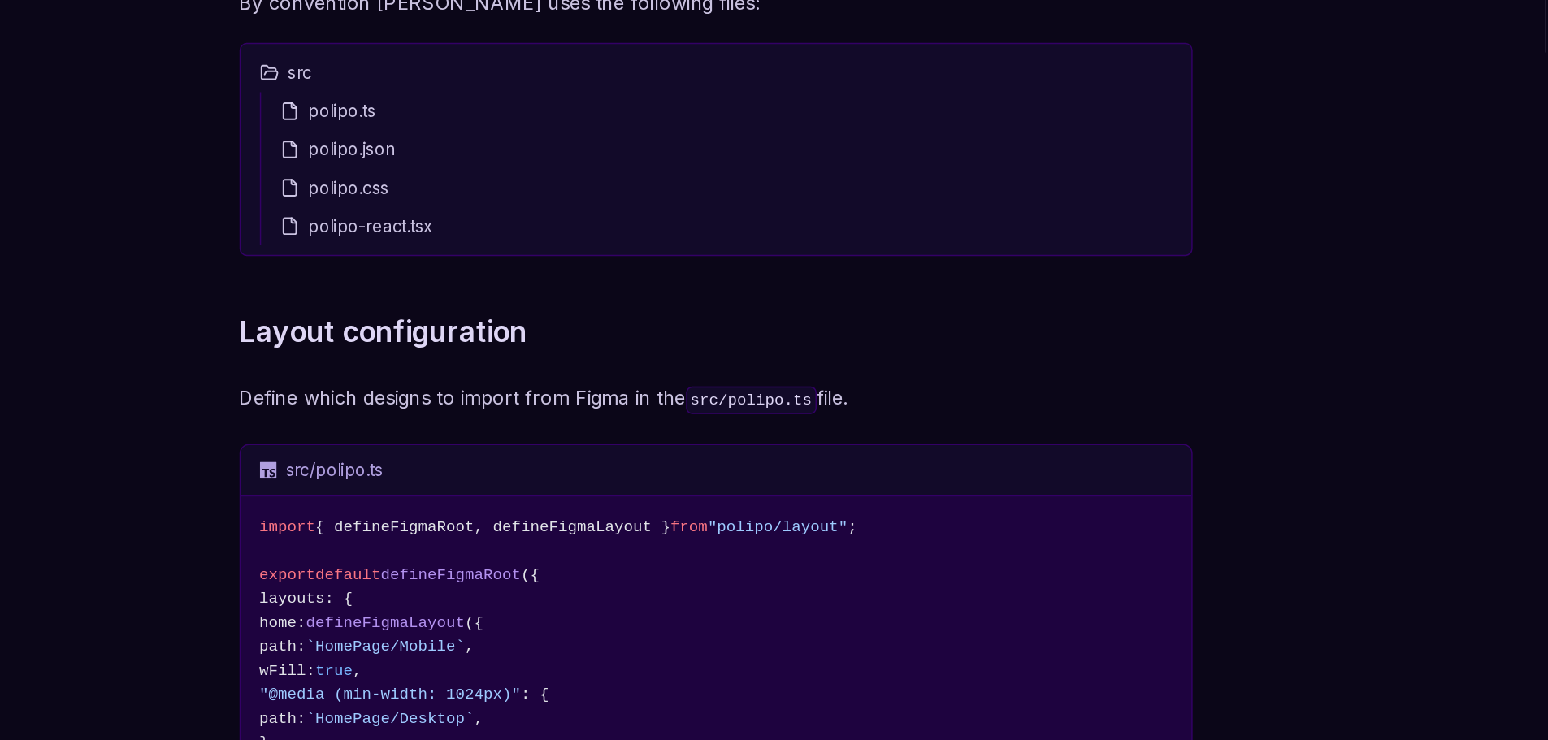
click at [493, 146] on button "src" at bounding box center [774, 147] width 632 height 26
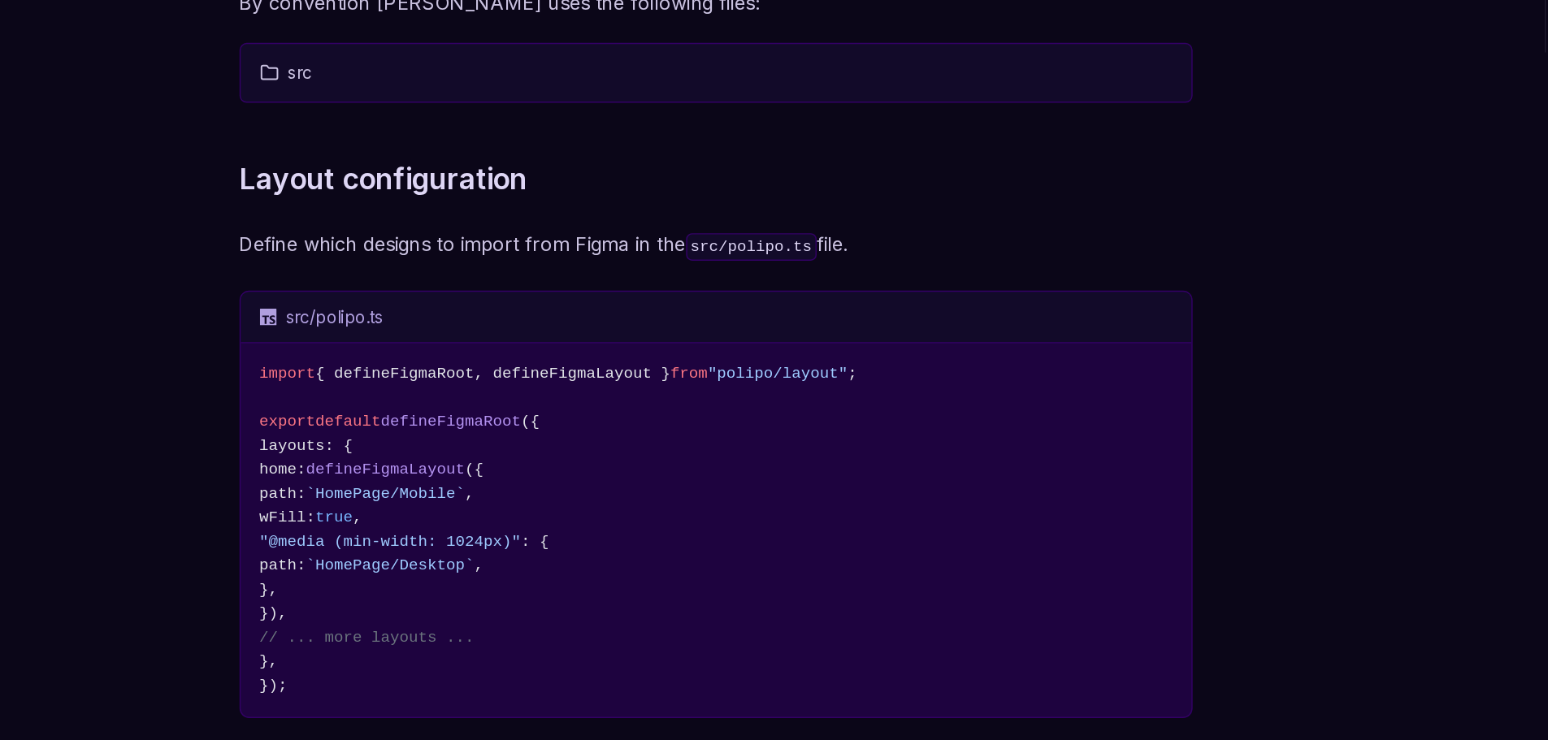
click at [493, 146] on button "src" at bounding box center [774, 147] width 632 height 26
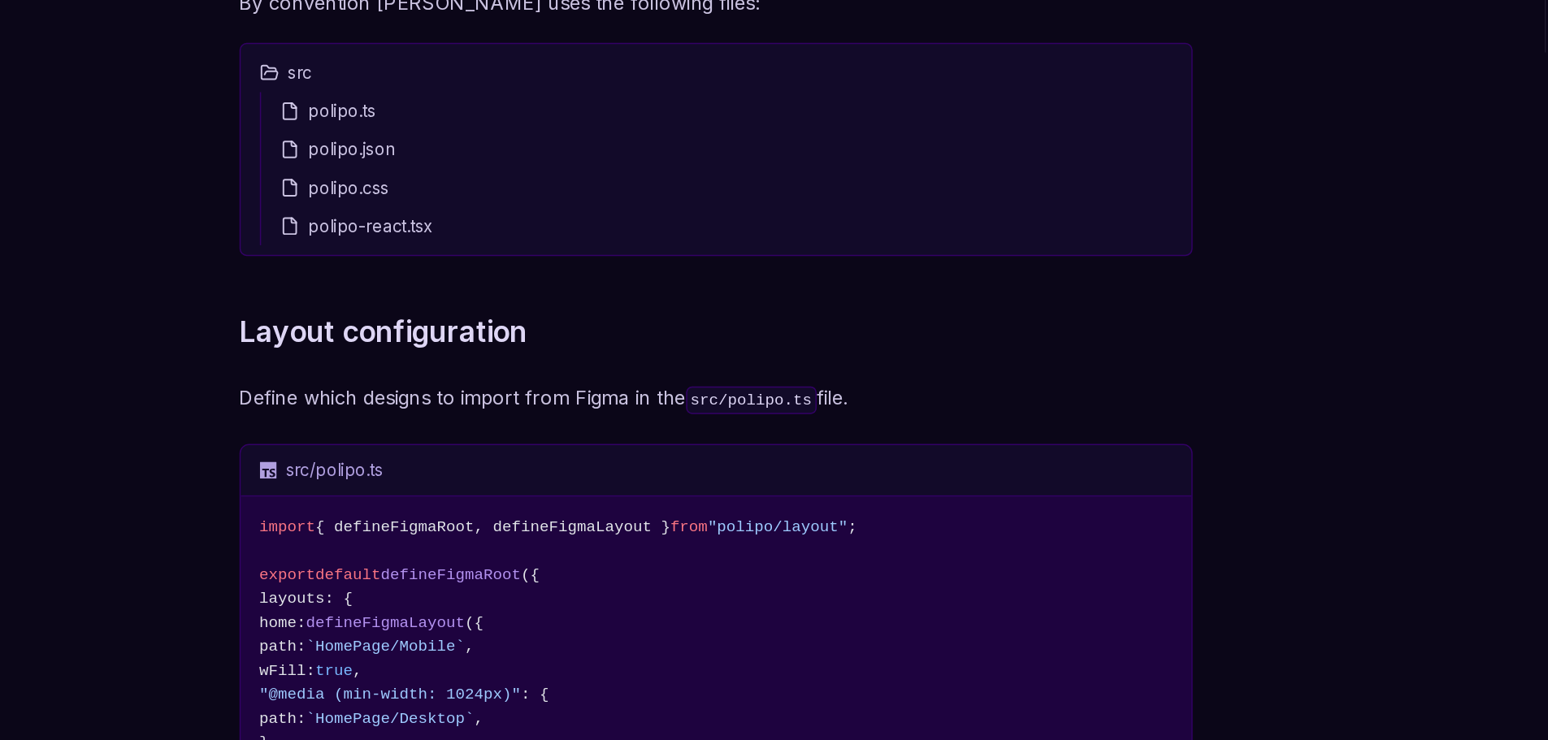
click at [508, 171] on div "polipo.ts" at bounding box center [781, 173] width 619 height 26
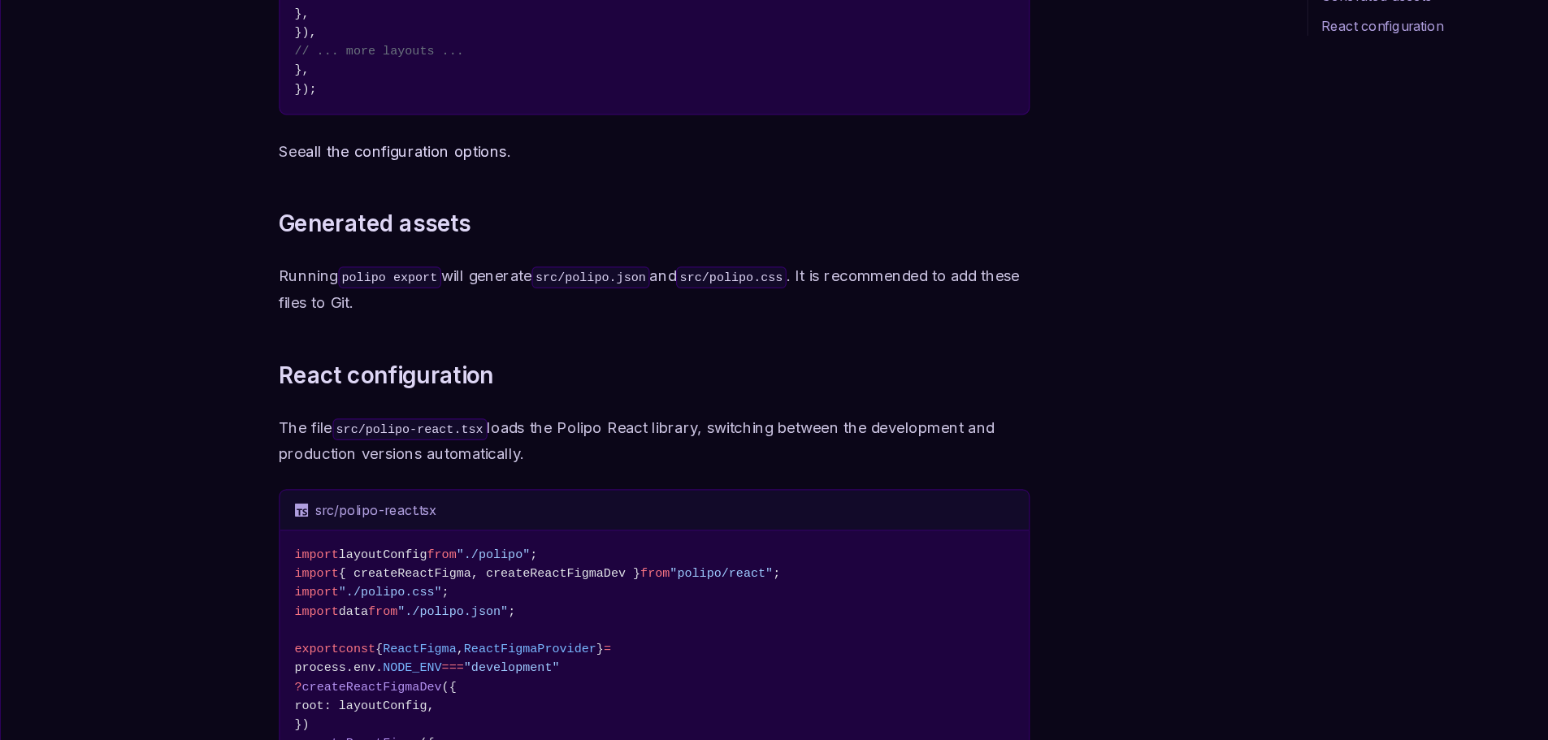
scroll to position [688, 0]
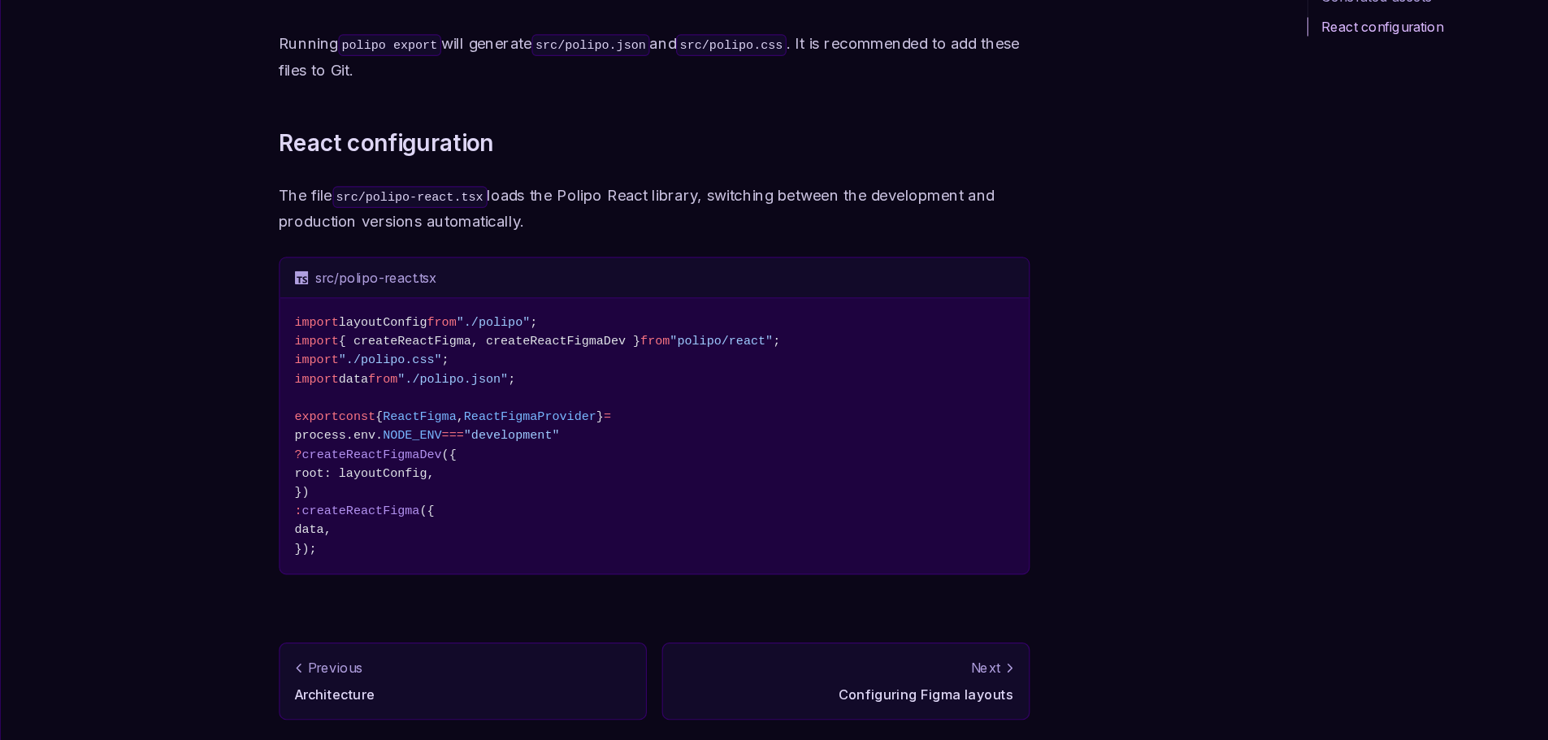
click at [1055, 693] on p "Configuring Figma layouts" at bounding box center [939, 700] width 289 height 16
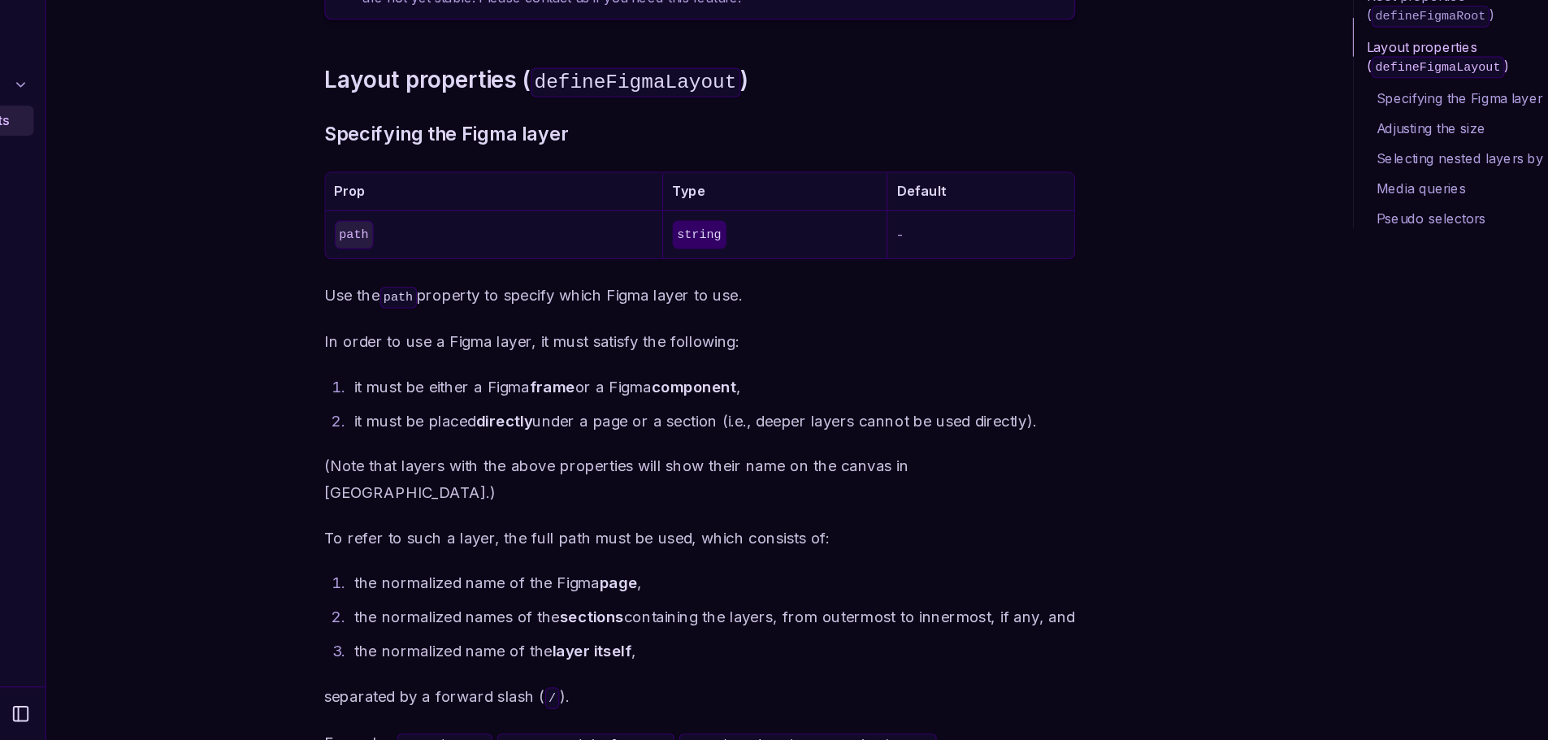
scroll to position [604, 0]
click at [610, 367] on div "The file src/polipo.ts defines which layouts should be imported from Figma and …" at bounding box center [774, 712] width 647 height 2404
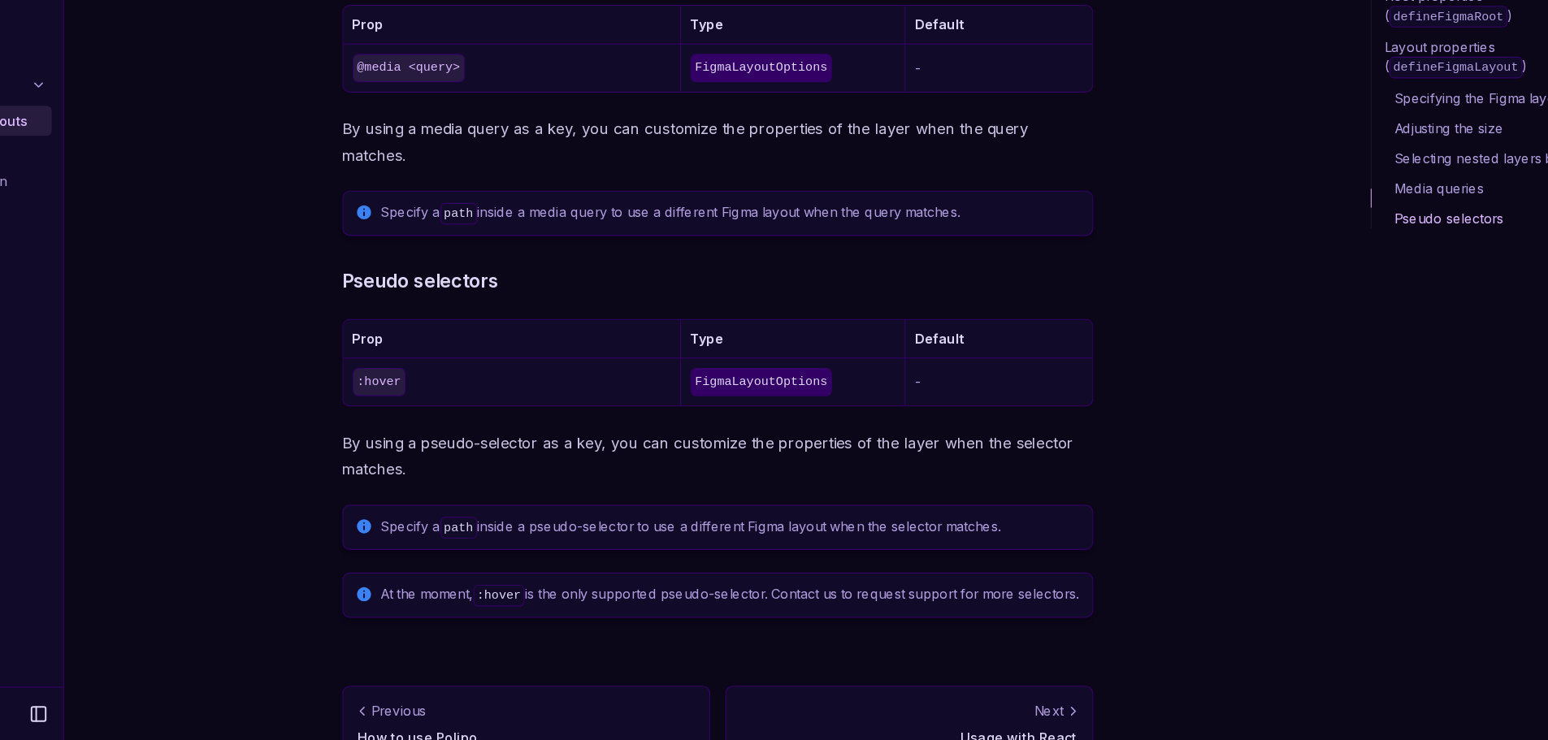
scroll to position [1864, 0]
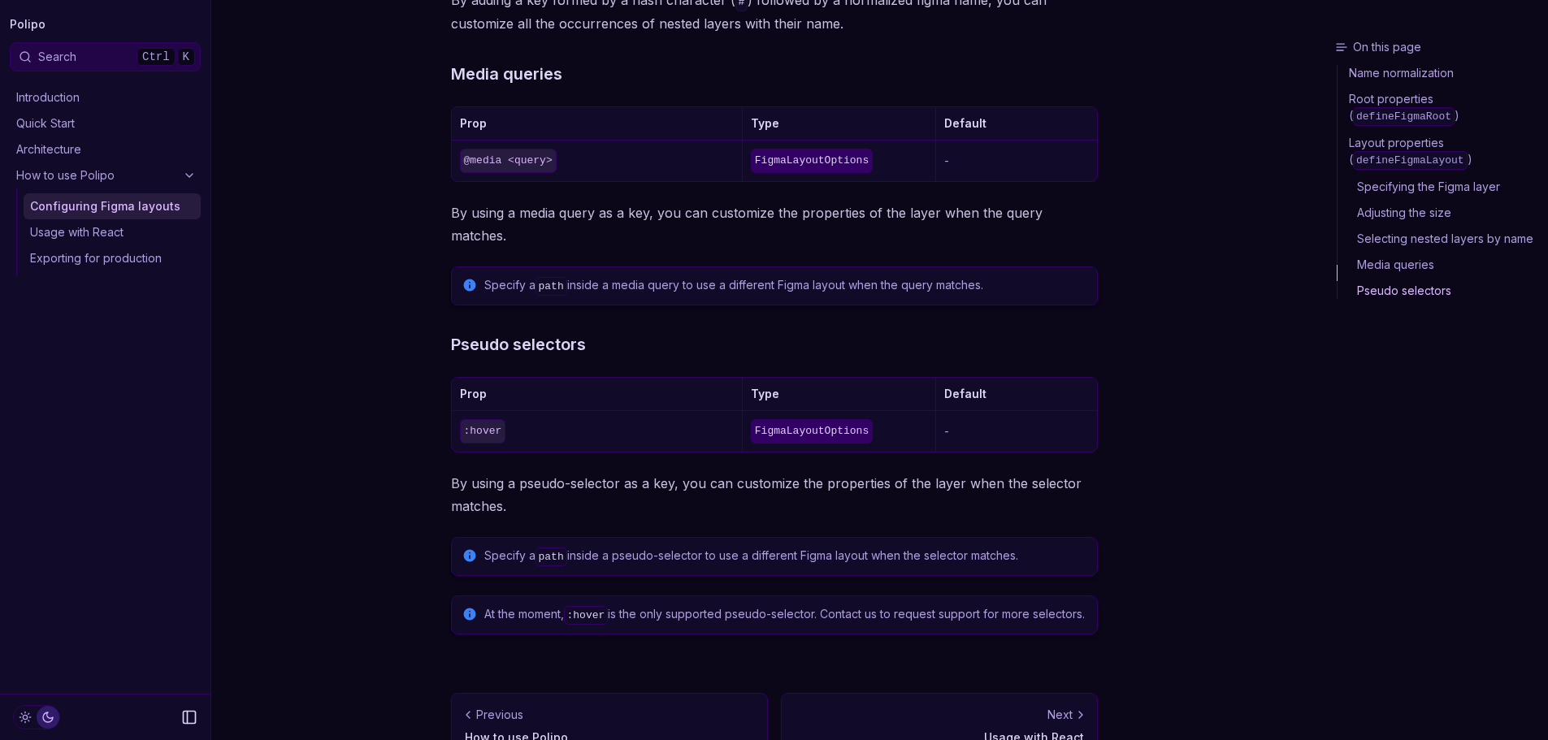
click at [98, 172] on link "How to use Polipo" at bounding box center [105, 176] width 191 height 26
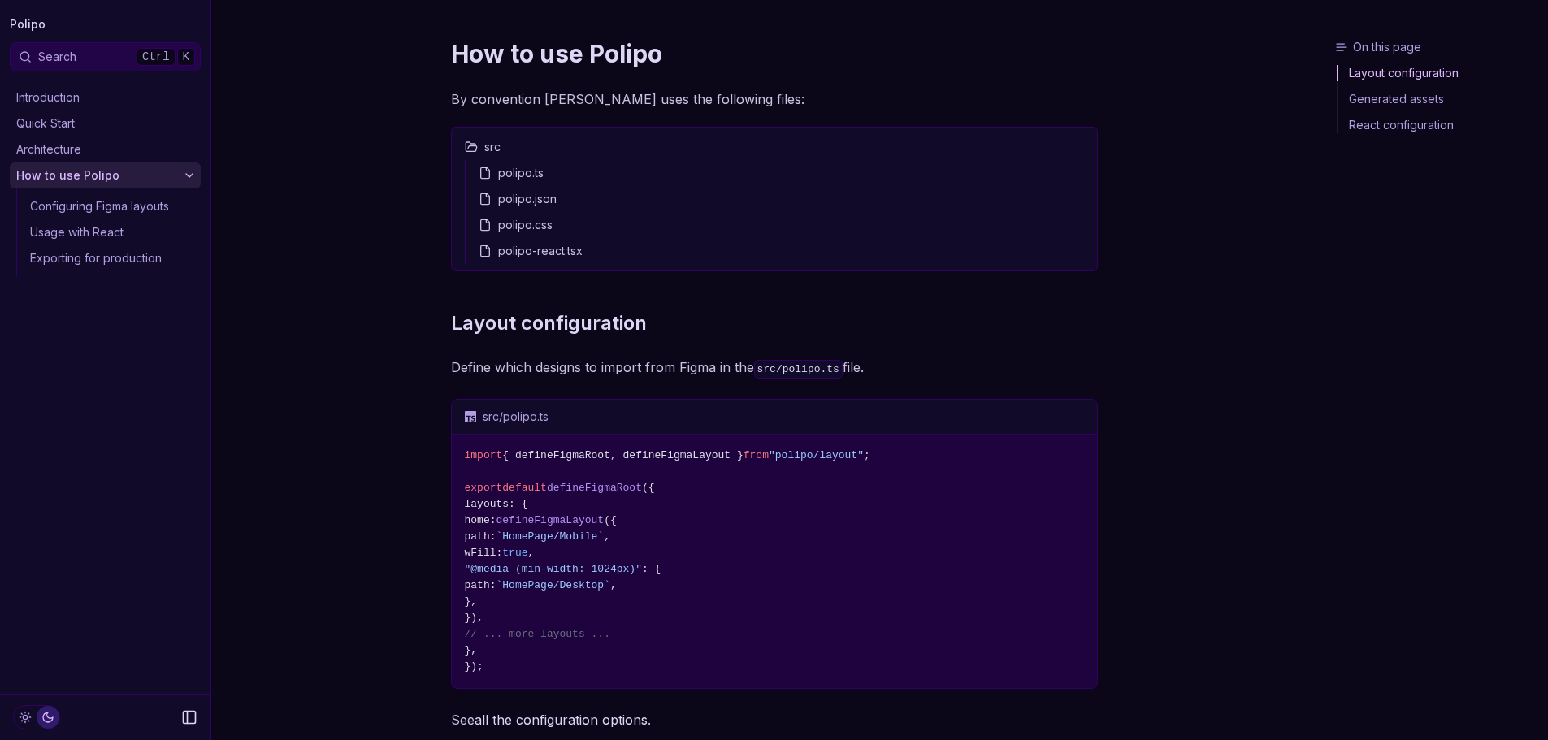
click at [39, 115] on link "Quick Start" at bounding box center [105, 124] width 191 height 26
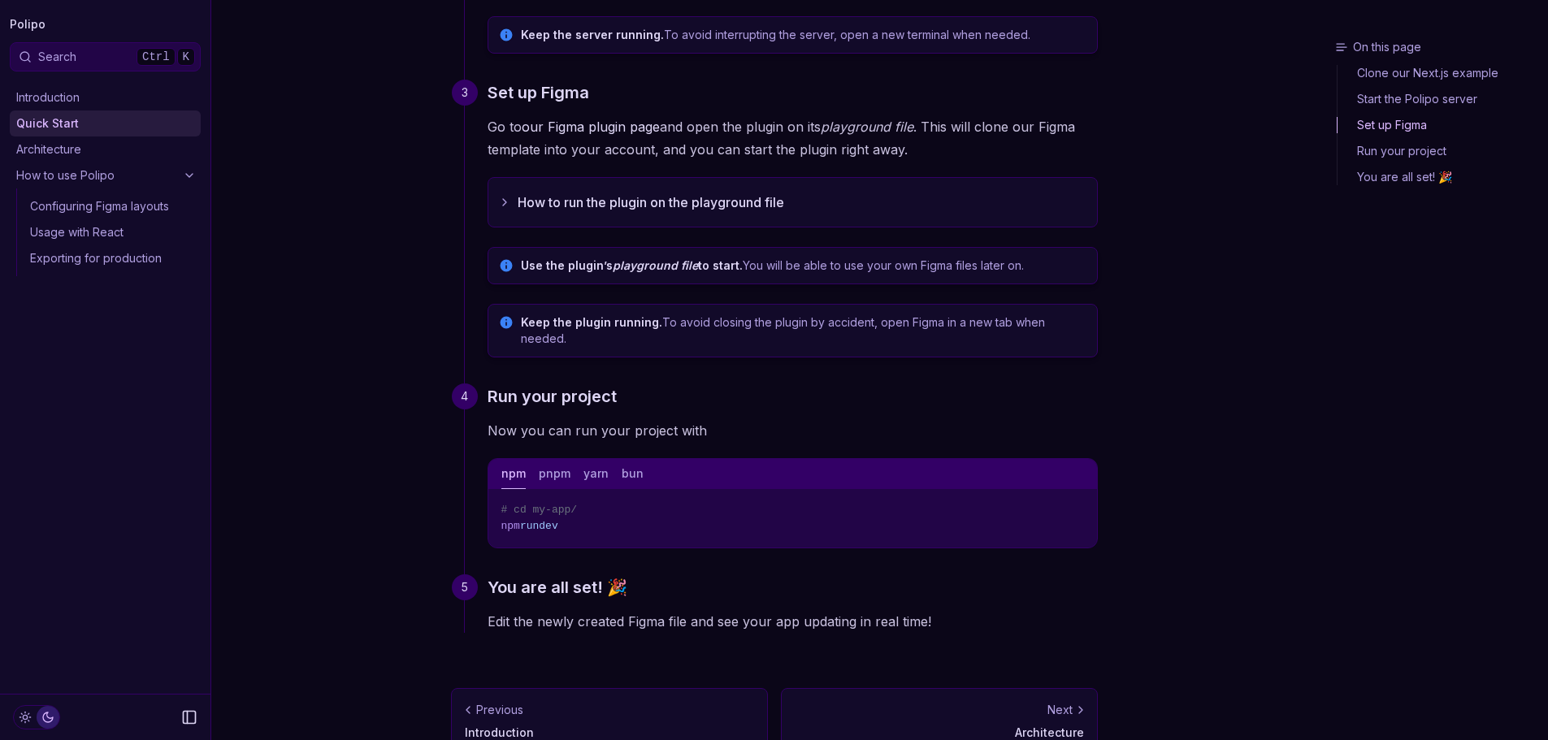
scroll to position [494, 0]
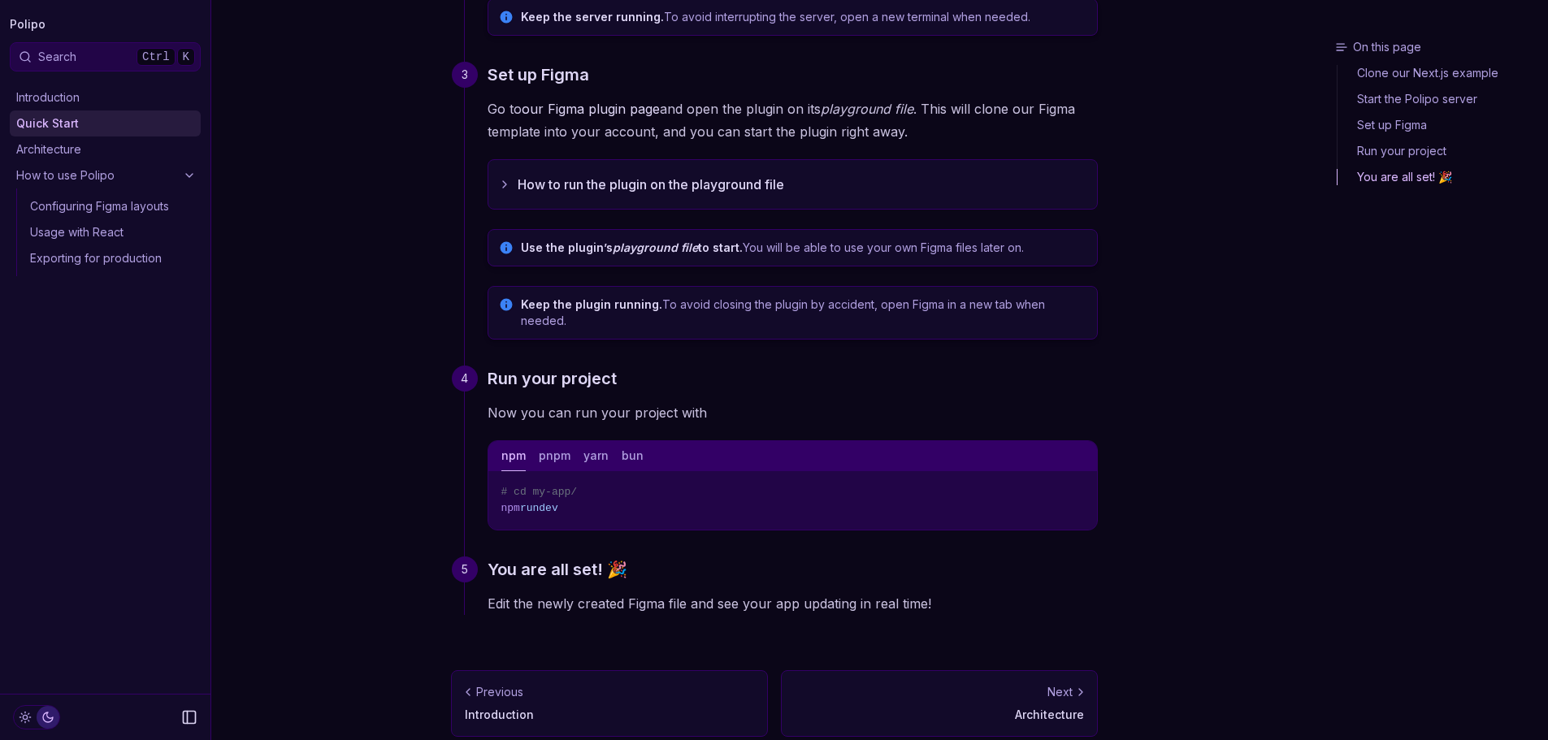
click at [966, 684] on div "Next" at bounding box center [939, 692] width 289 height 16
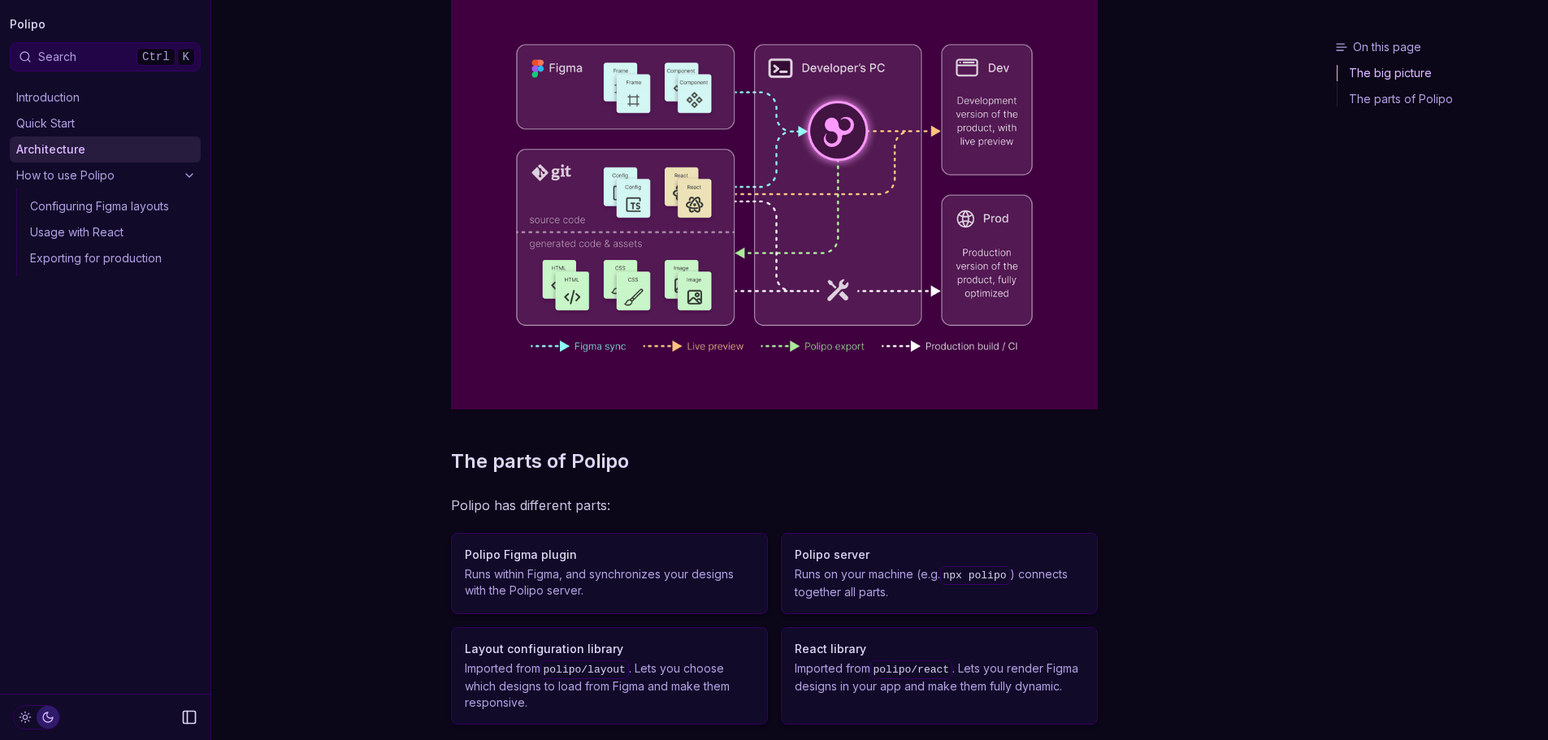
scroll to position [320, 0]
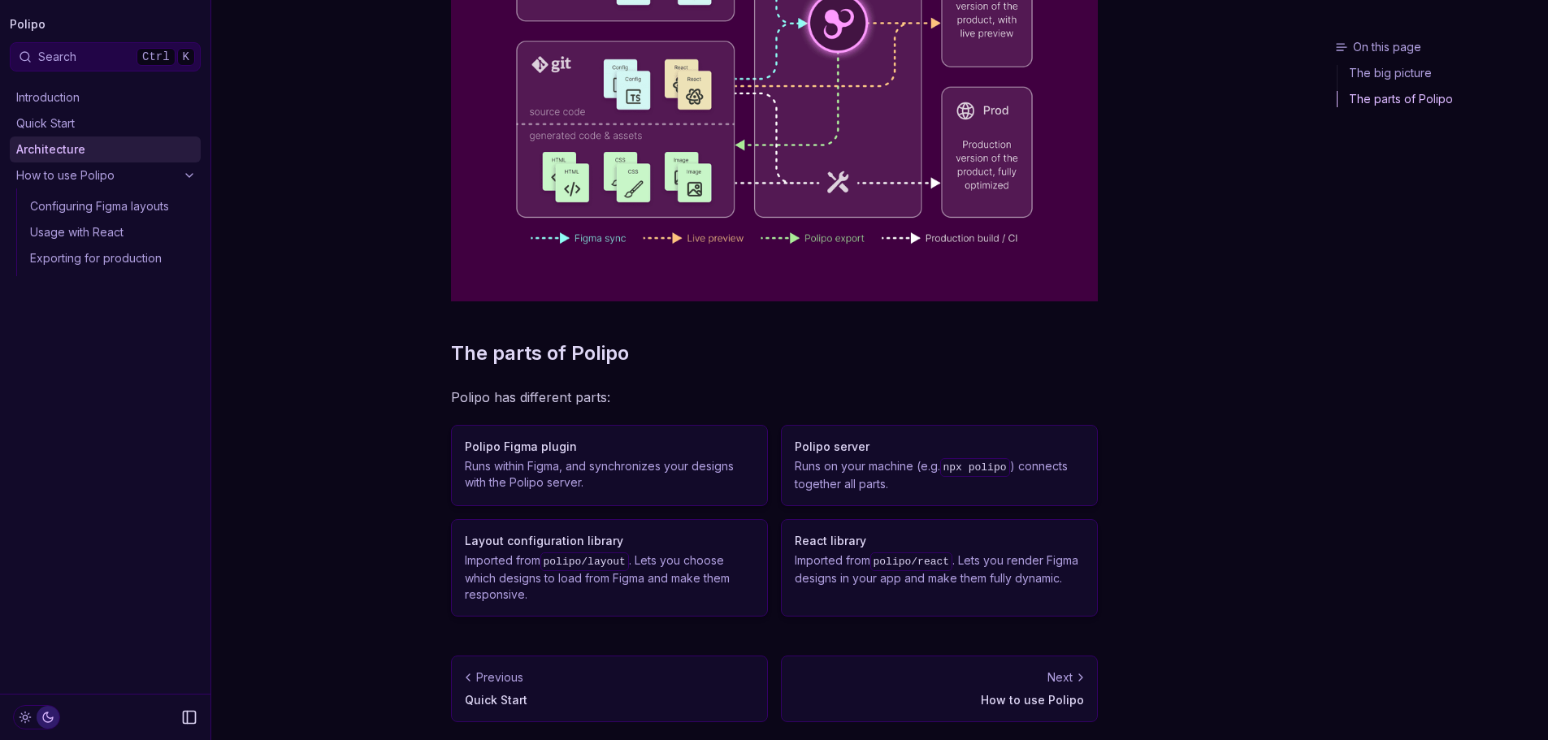
click at [966, 683] on div "Next" at bounding box center [939, 678] width 289 height 16
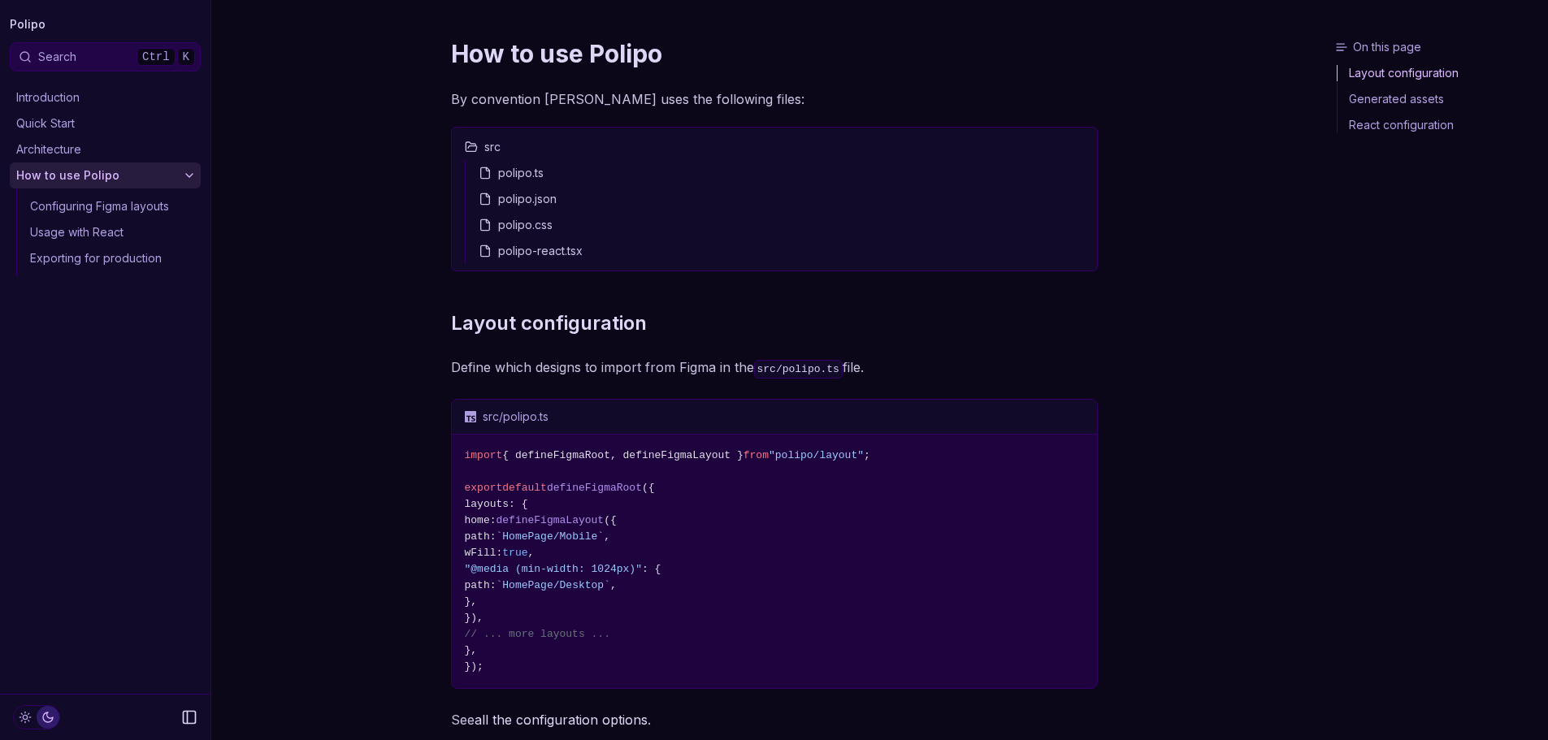
click at [536, 150] on button "src" at bounding box center [774, 147] width 632 height 26
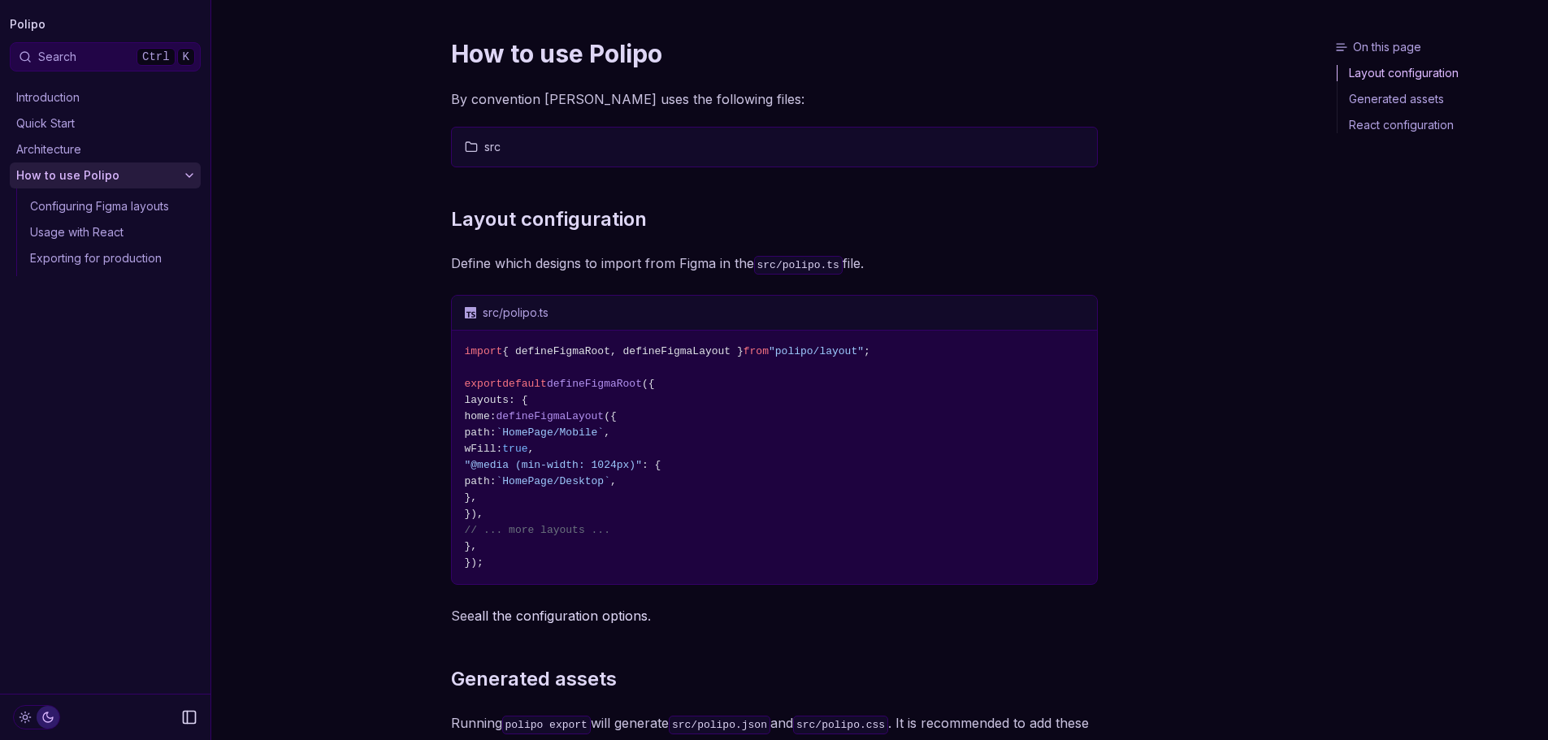
click at [536, 150] on button "src" at bounding box center [774, 147] width 632 height 26
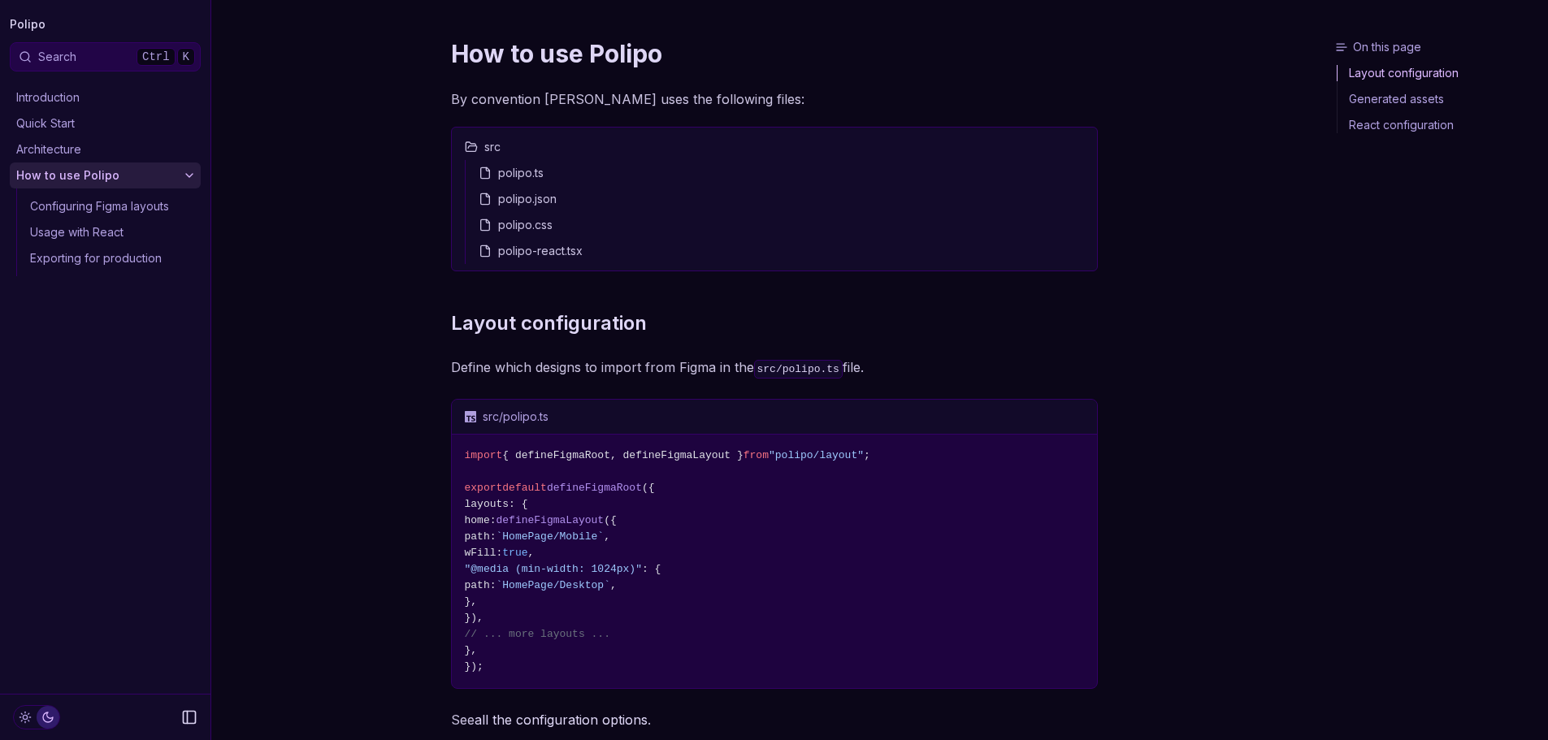
click at [530, 177] on div "polipo.ts" at bounding box center [781, 173] width 619 height 26
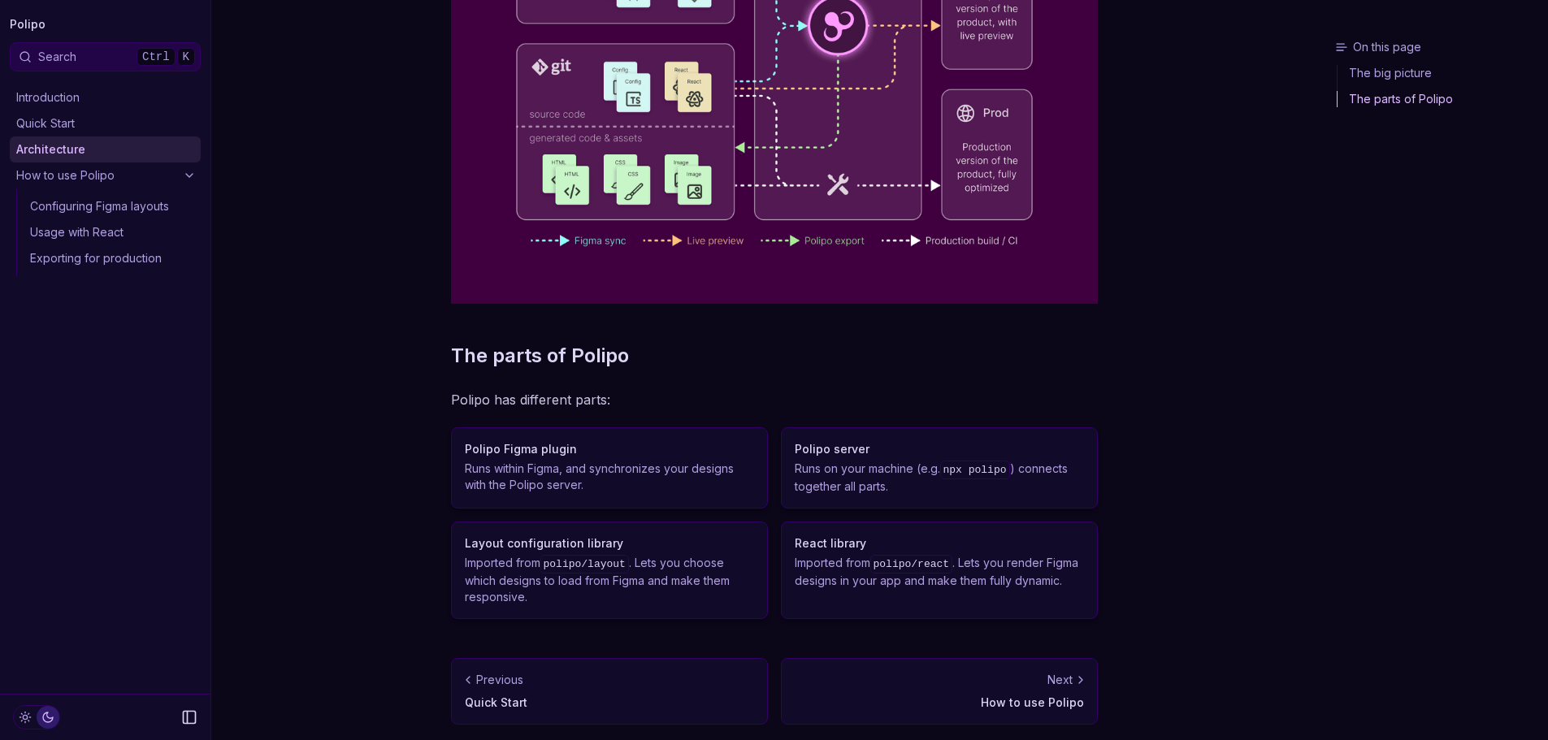
scroll to position [320, 0]
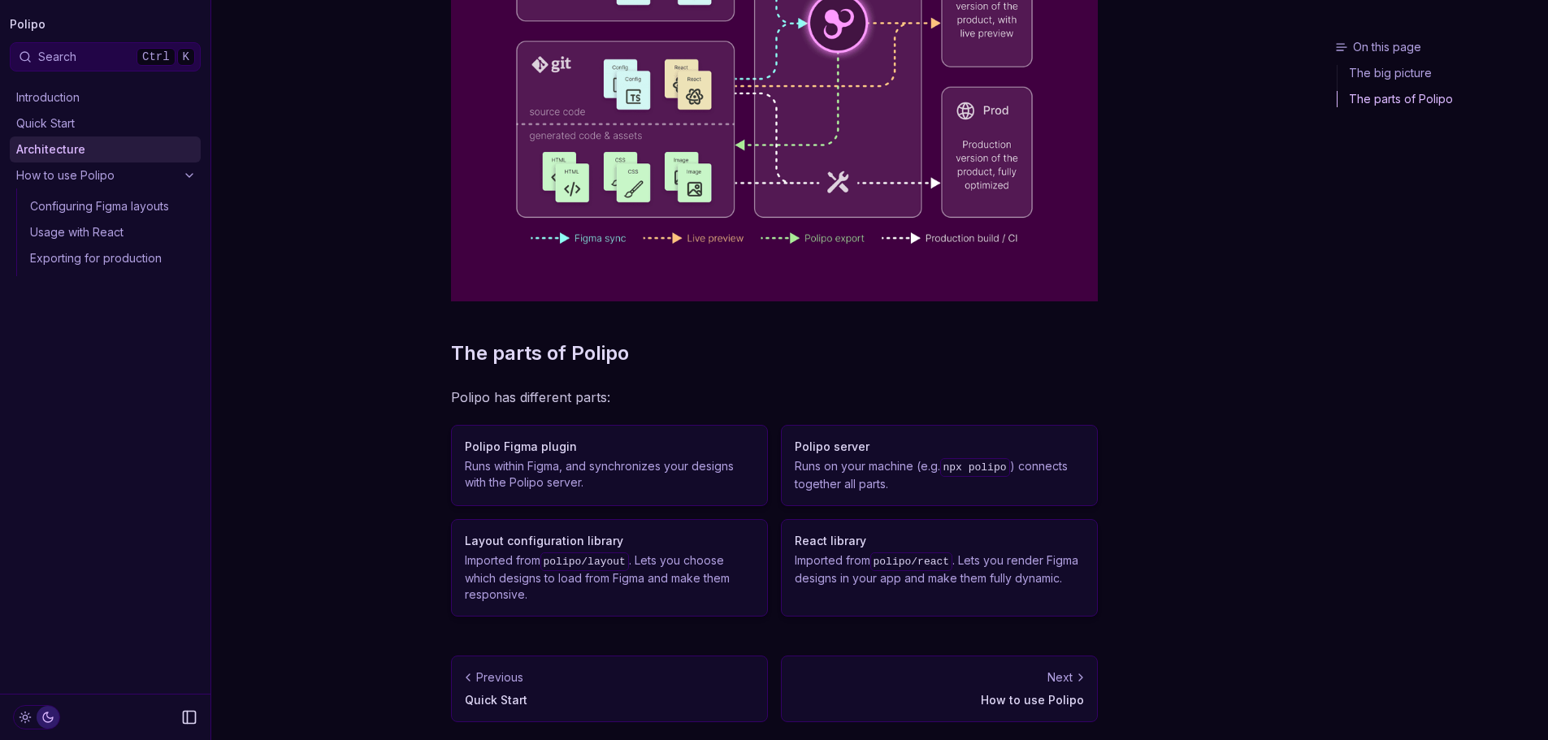
click at [21, 90] on link "Introduction" at bounding box center [105, 98] width 191 height 26
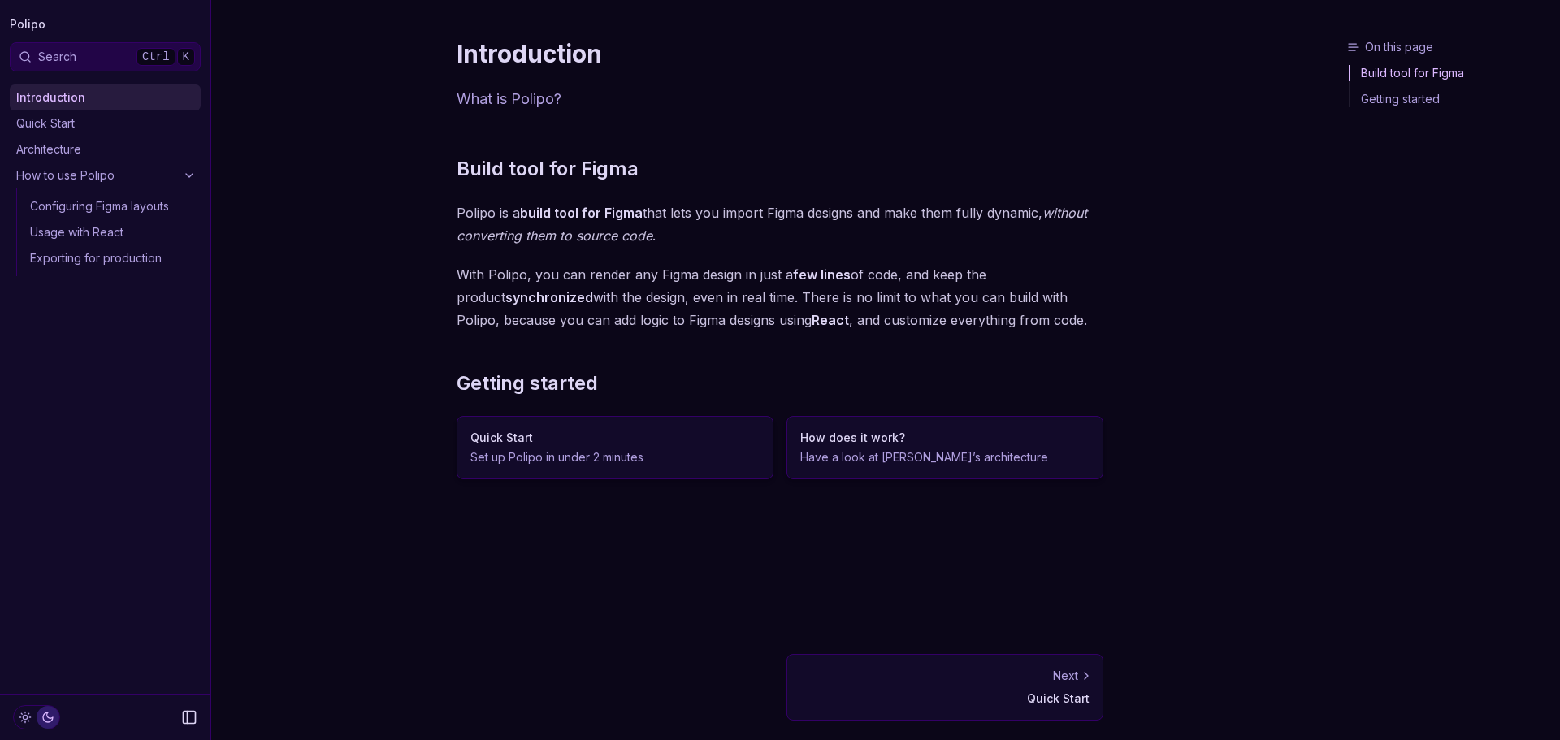
click at [699, 447] on link "Quick Start Set up Polipo in under 2 minutes" at bounding box center [615, 447] width 317 height 63
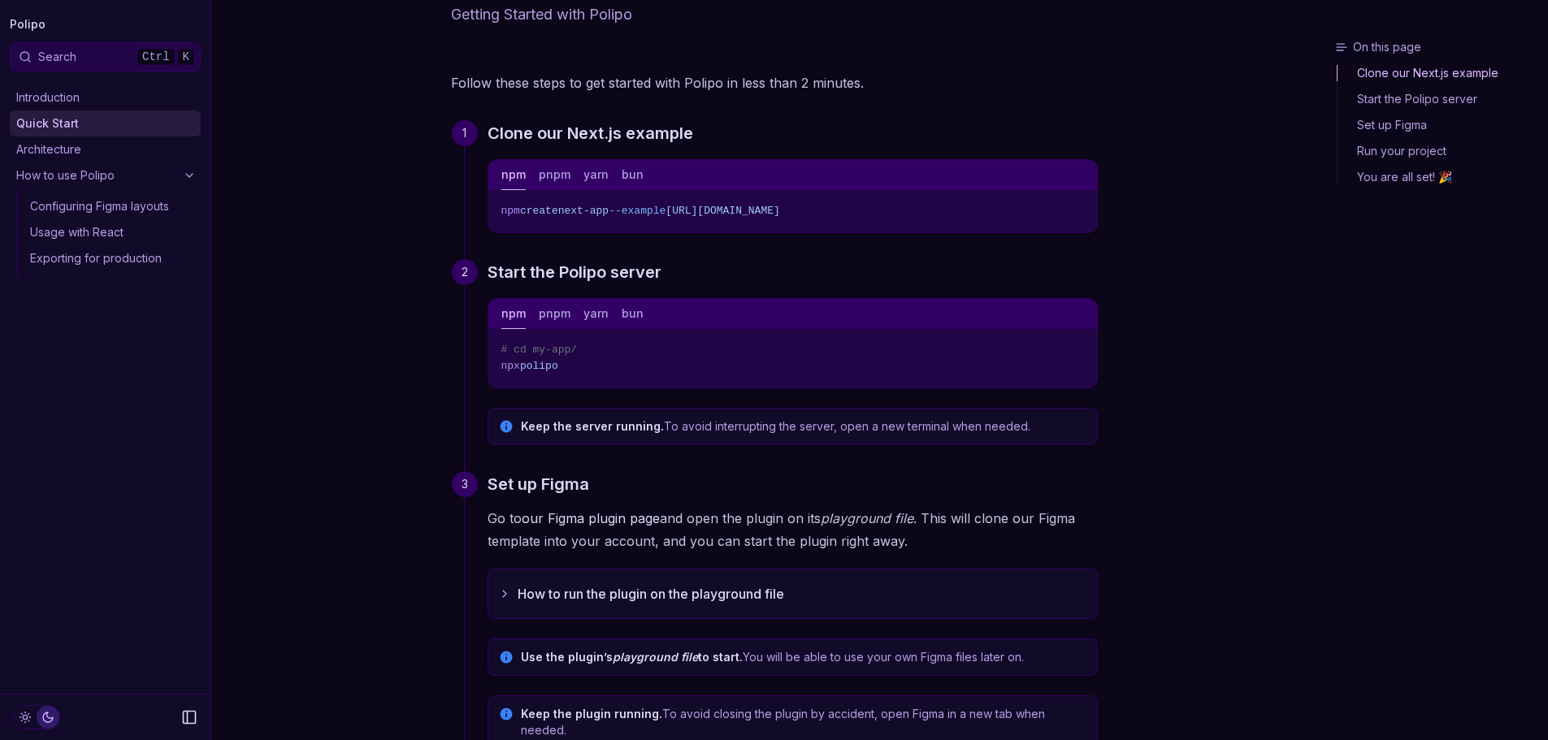
scroll to position [85, 0]
drag, startPoint x: 679, startPoint y: 205, endPoint x: 1064, endPoint y: 215, distance: 384.6
click at [779, 215] on span "[URL][DOMAIN_NAME]" at bounding box center [723, 210] width 114 height 12
copy span "ttps://github.com/getpolipo/examples/tree/main/nextjs/blog-starter"
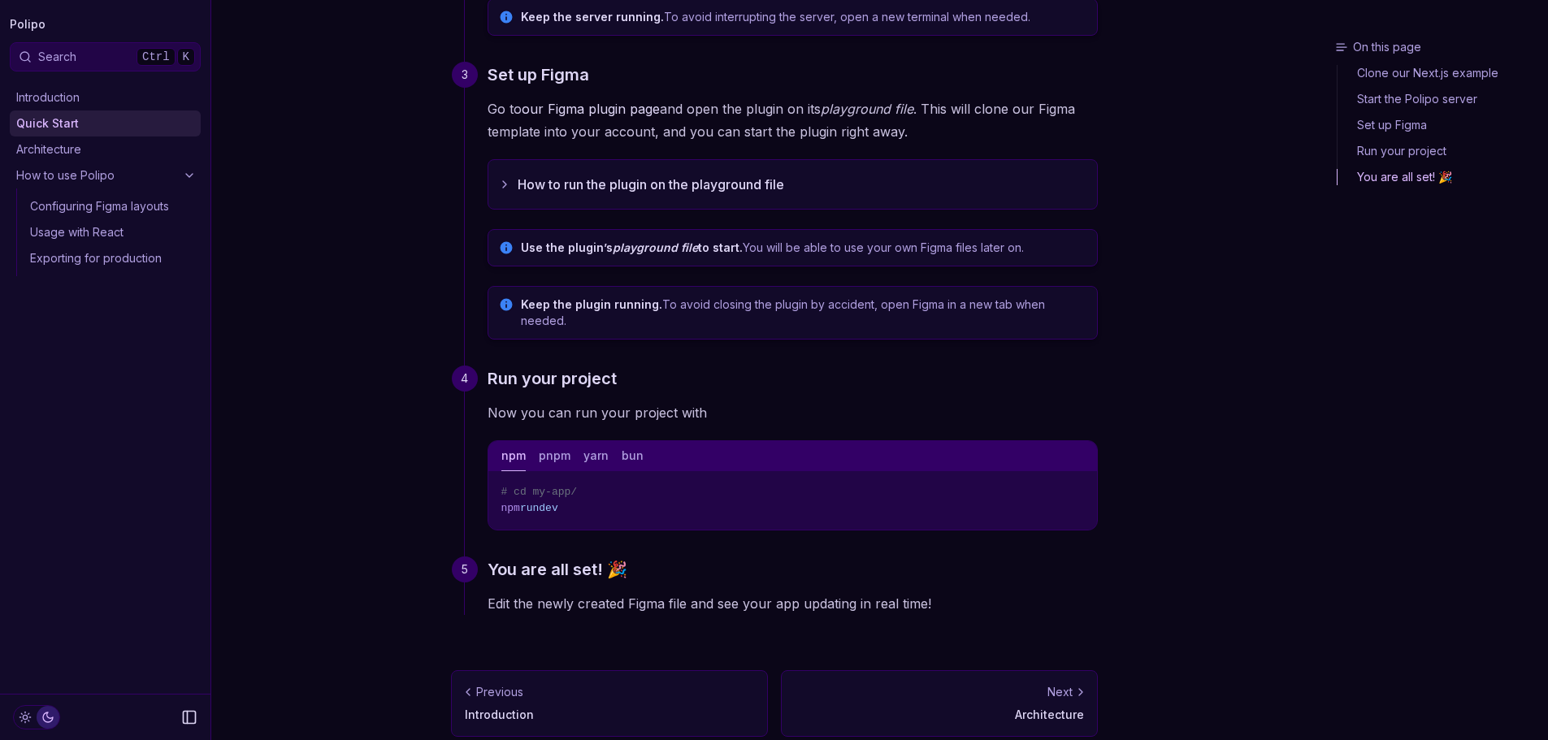
click at [924, 714] on link "Next Architecture" at bounding box center [939, 704] width 317 height 67
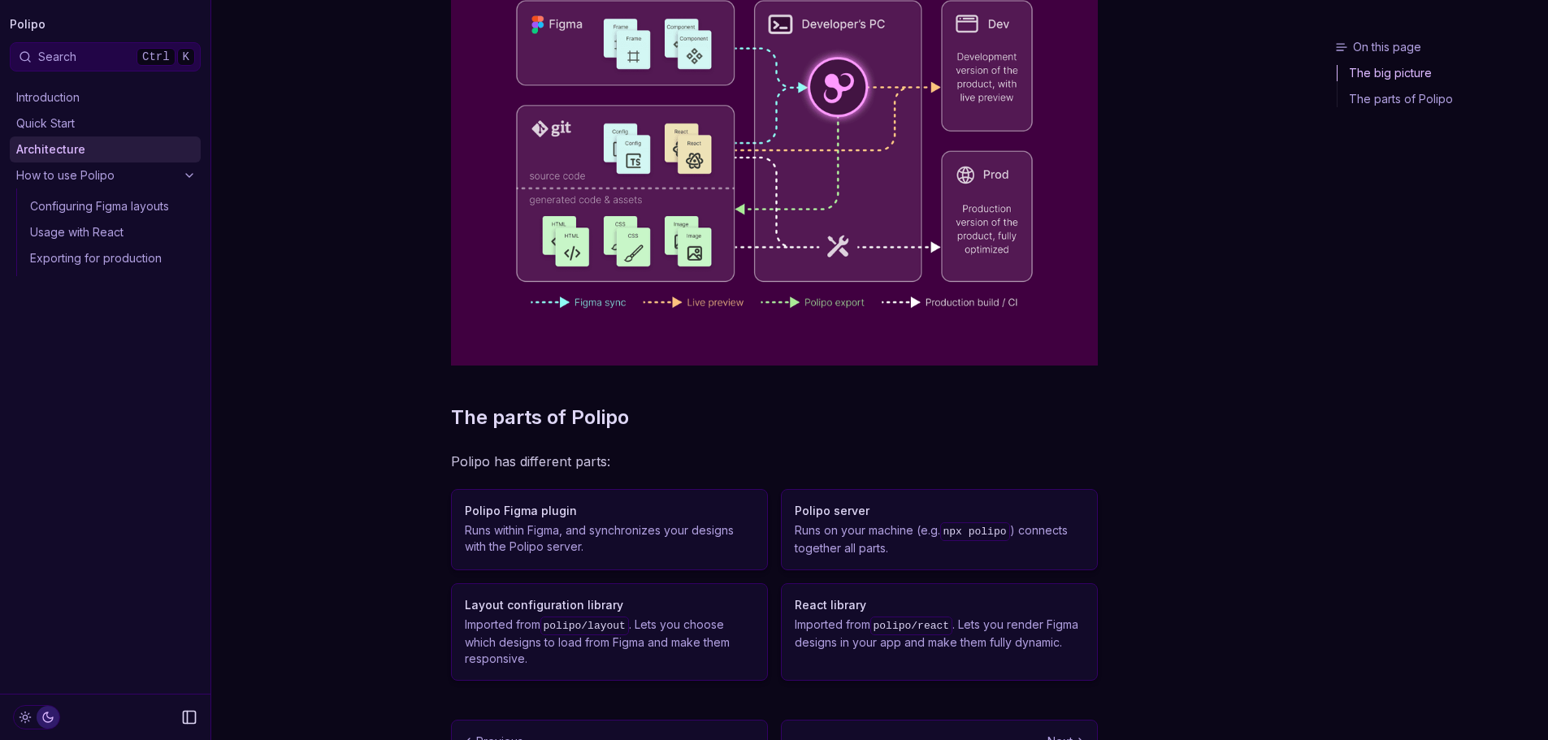
scroll to position [320, 0]
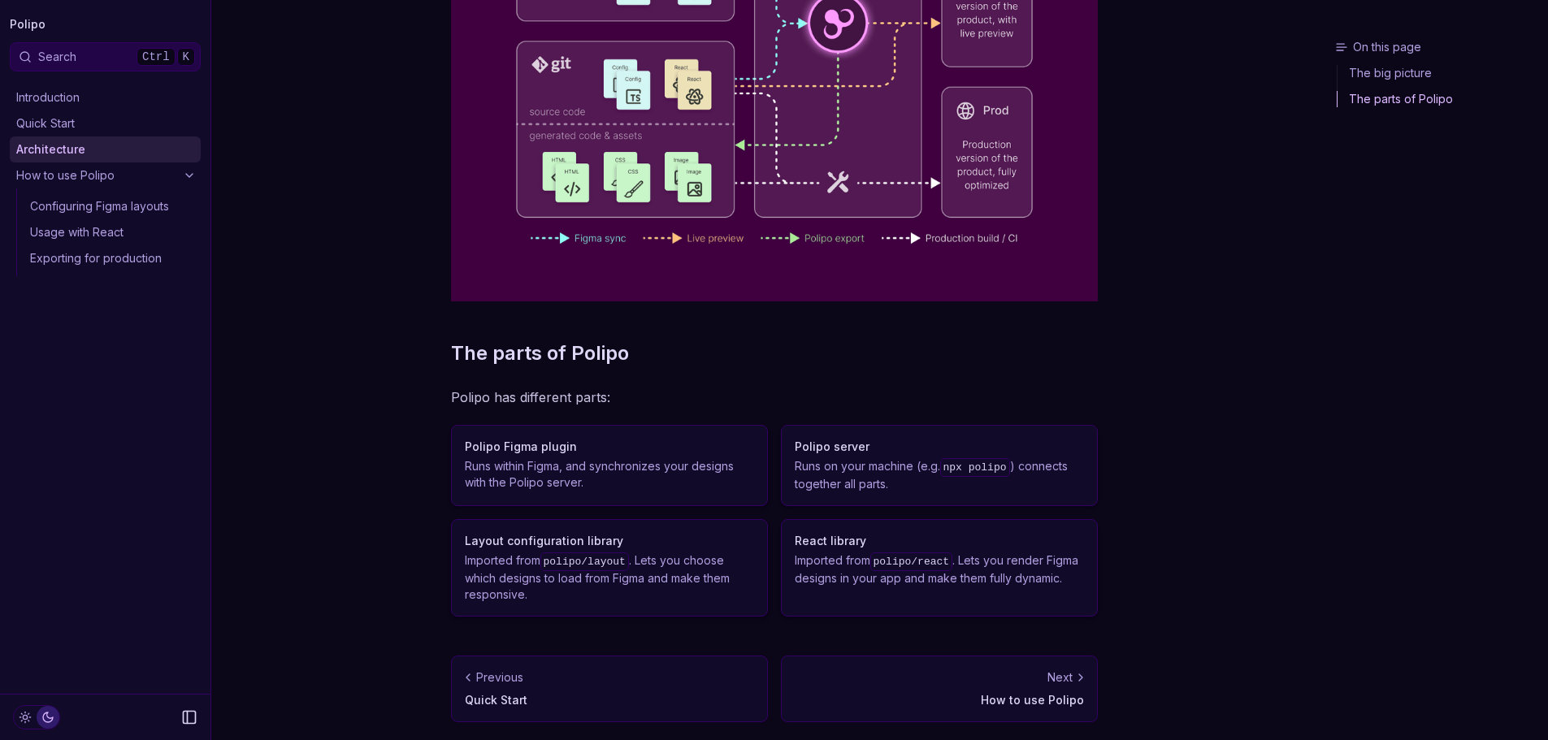
click at [749, 634] on article "Architecture How does it work The big picture The parts of Polipo Polipo has di…" at bounding box center [774, 211] width 699 height 1062
click at [862, 675] on div "Next" at bounding box center [939, 678] width 289 height 16
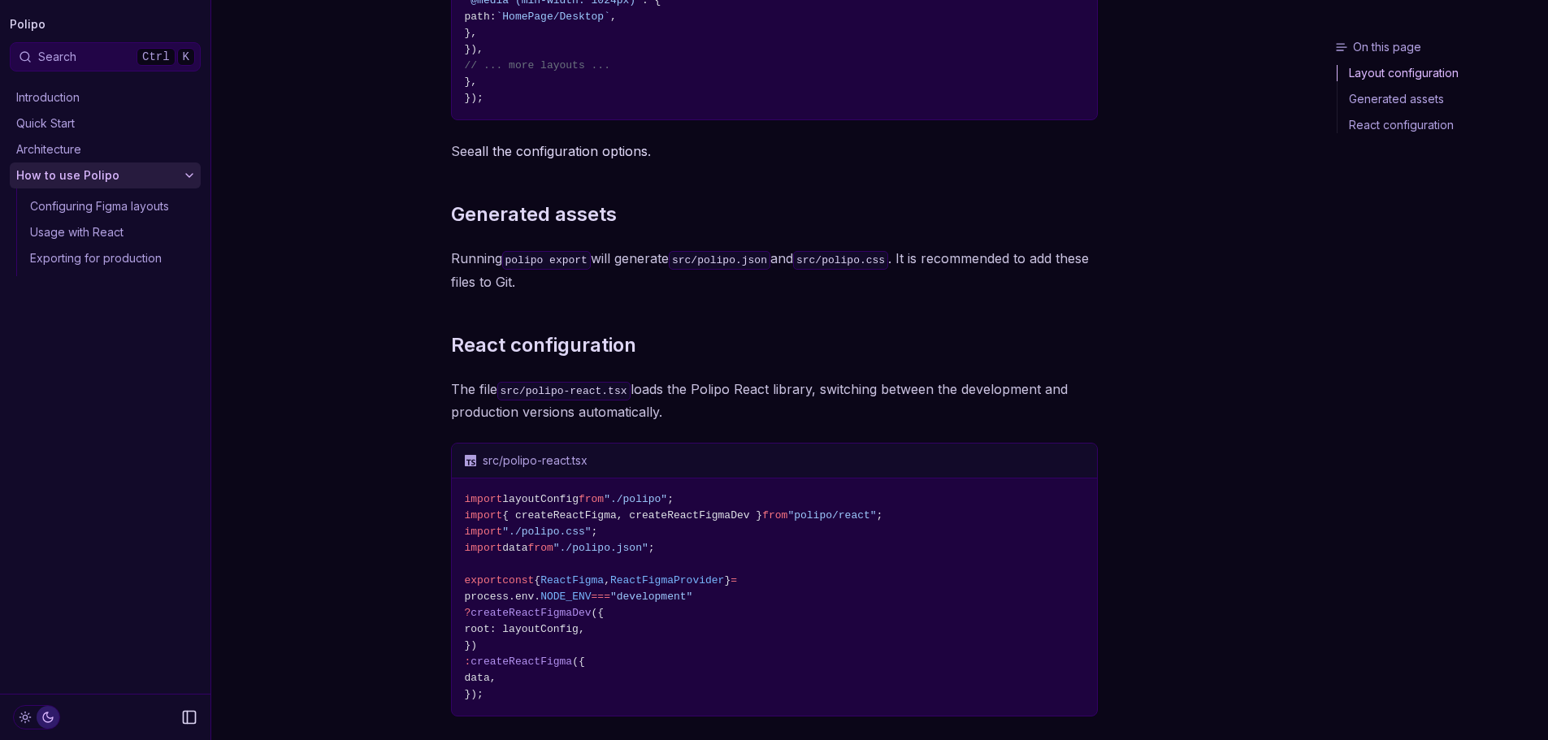
scroll to position [688, 0]
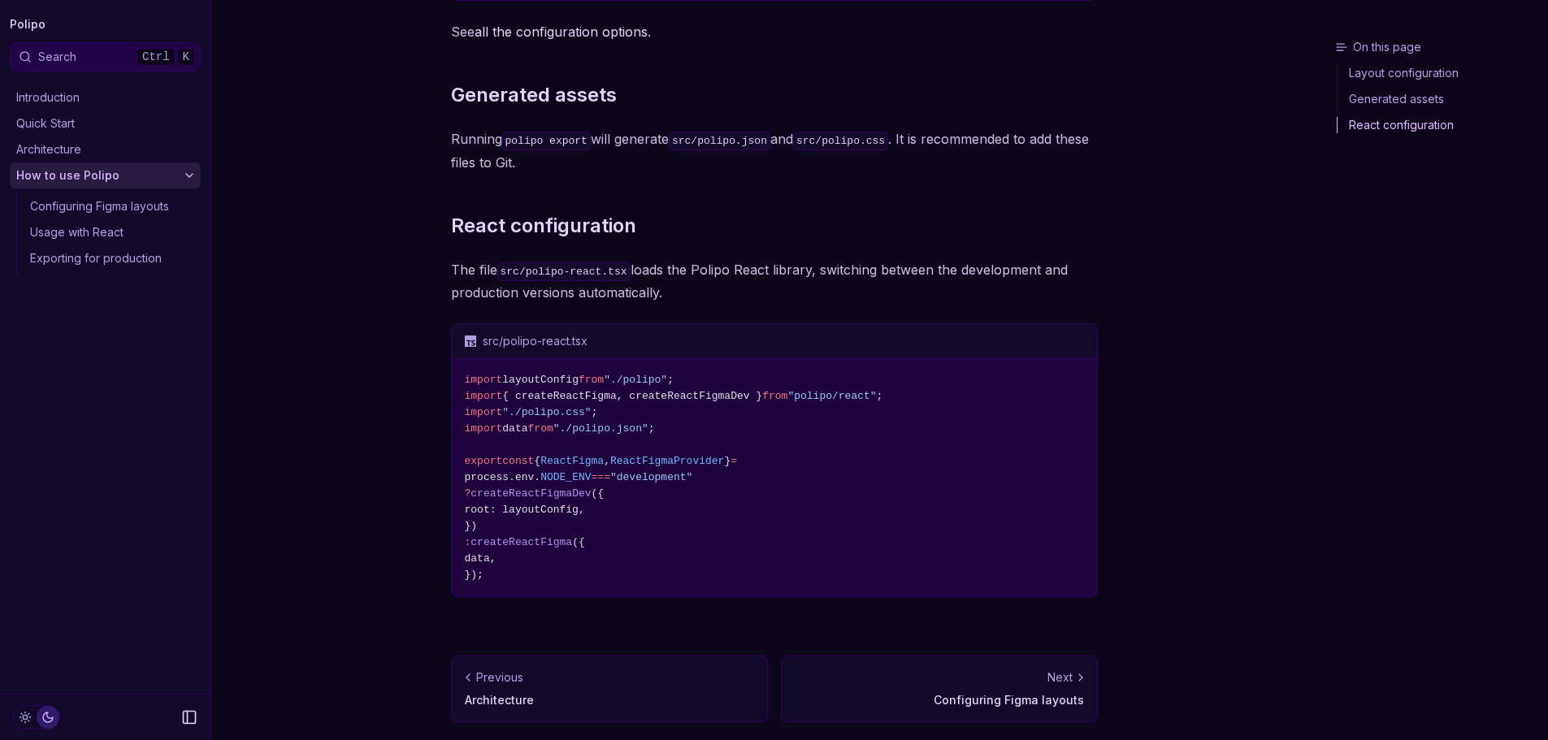
click at [1059, 679] on p "Next" at bounding box center [1060, 678] width 25 height 16
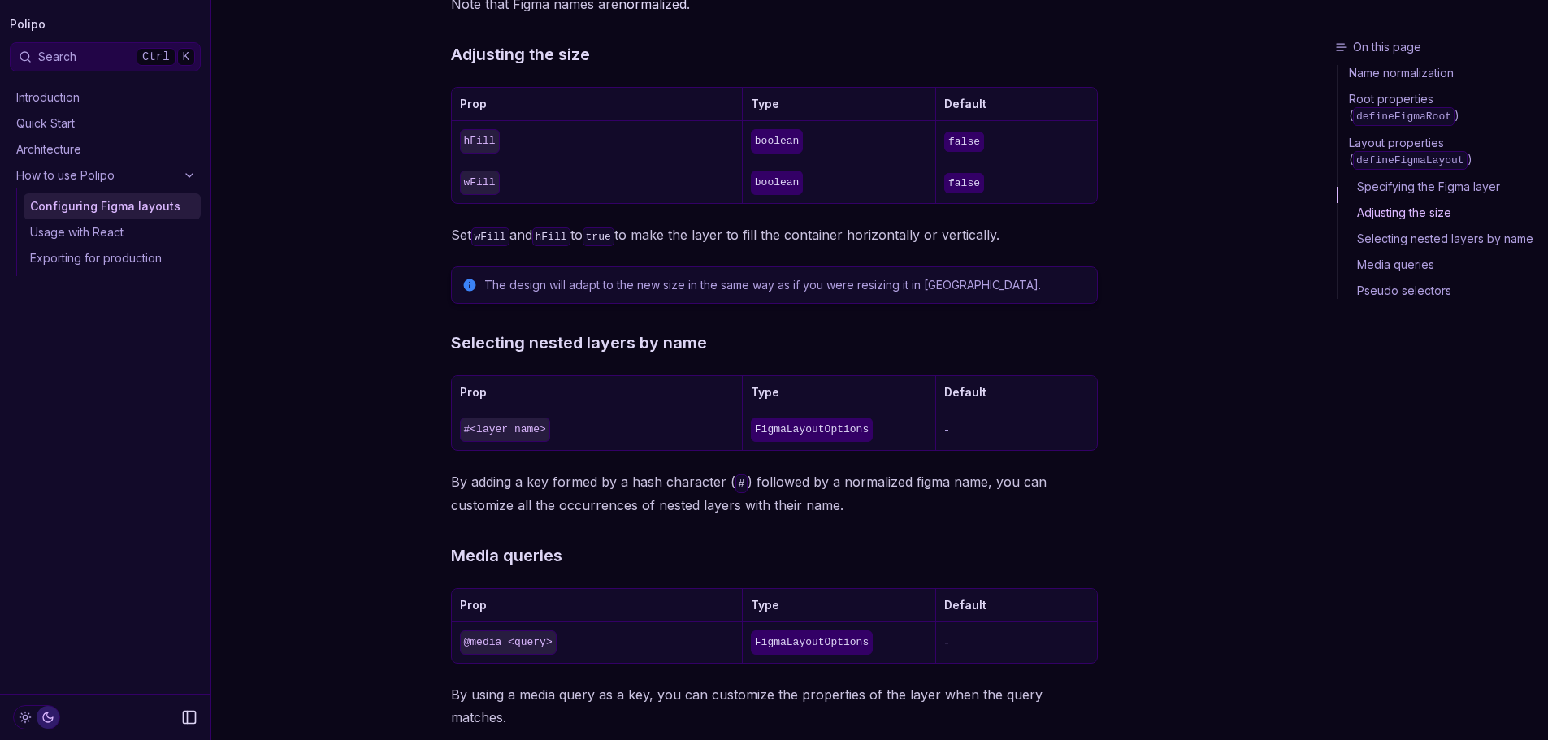
scroll to position [1382, 0]
